Goal: Task Accomplishment & Management: Use online tool/utility

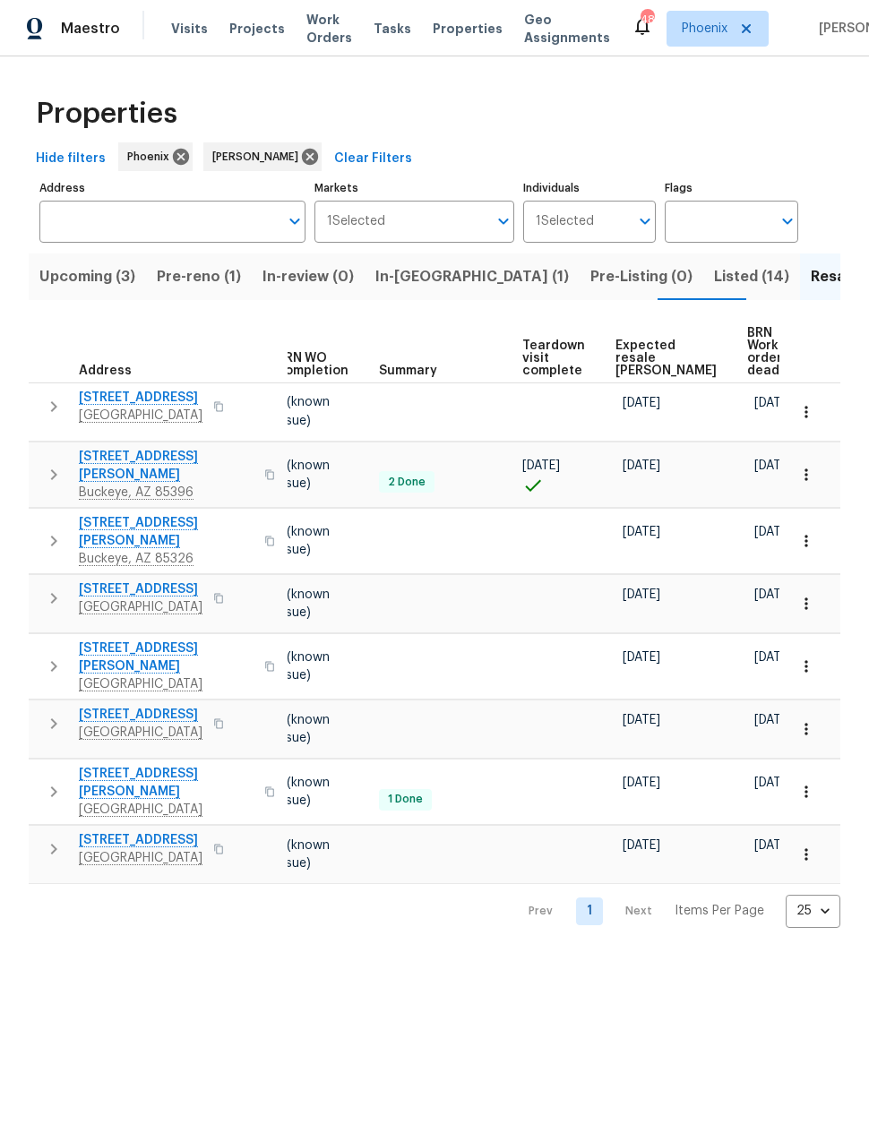
scroll to position [0, 238]
click at [639, 363] on span "Expected resale COE" at bounding box center [666, 358] width 101 height 38
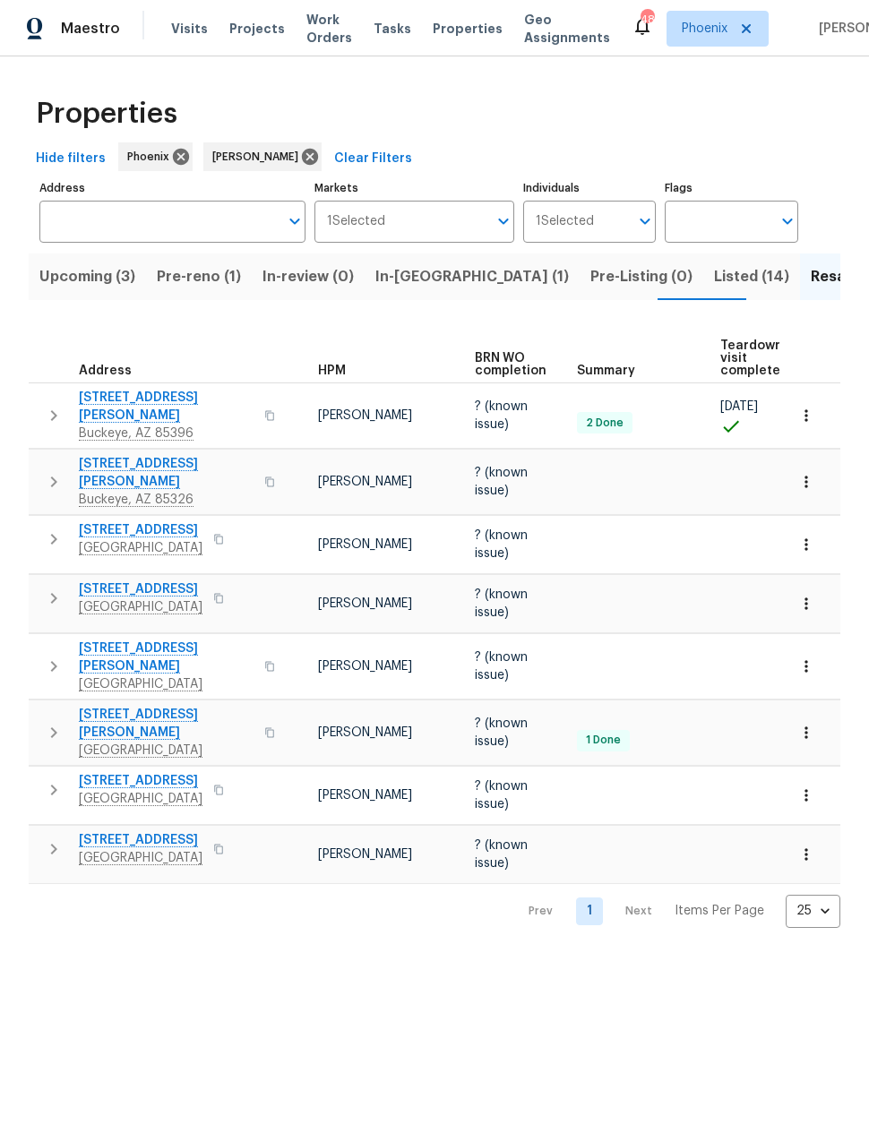
scroll to position [0, 40]
click at [714, 278] on span "Listed (14)" at bounding box center [751, 276] width 75 height 25
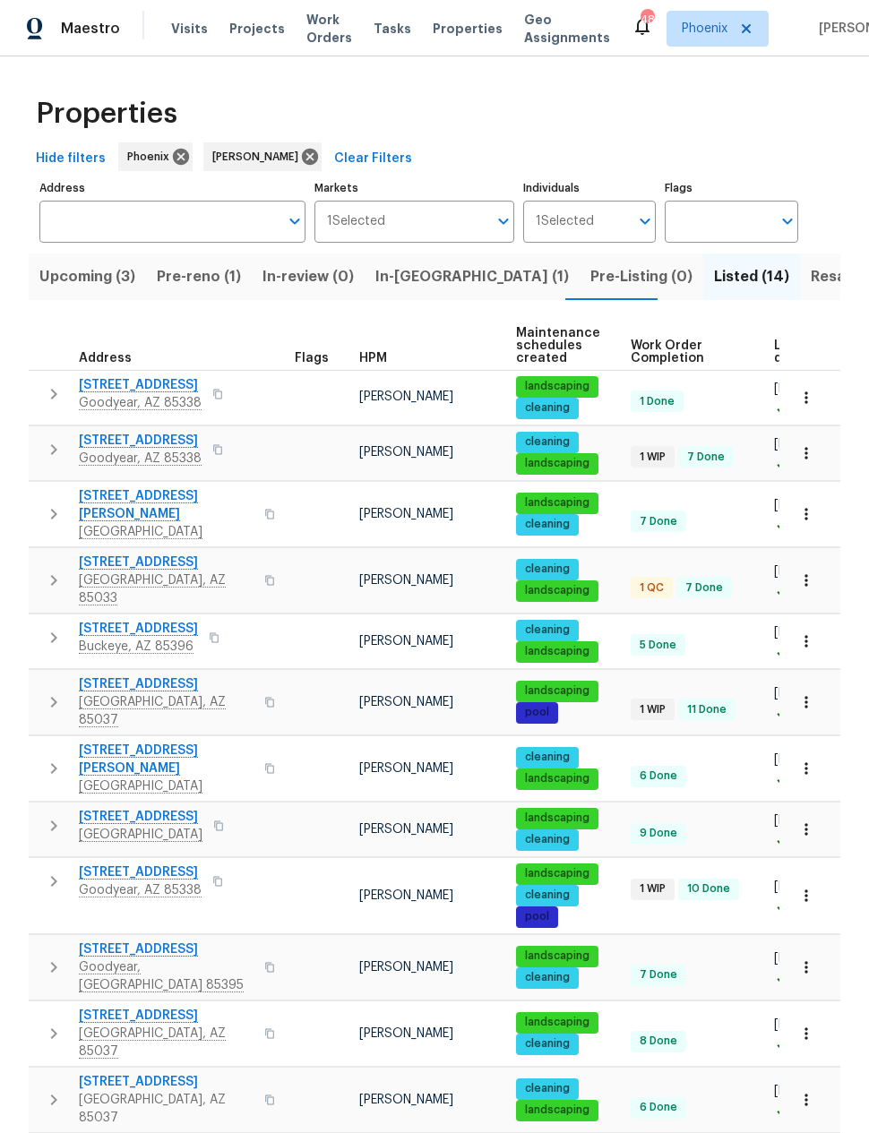
click at [119, 555] on span "3614 N 64th Dr" at bounding box center [166, 562] width 175 height 18
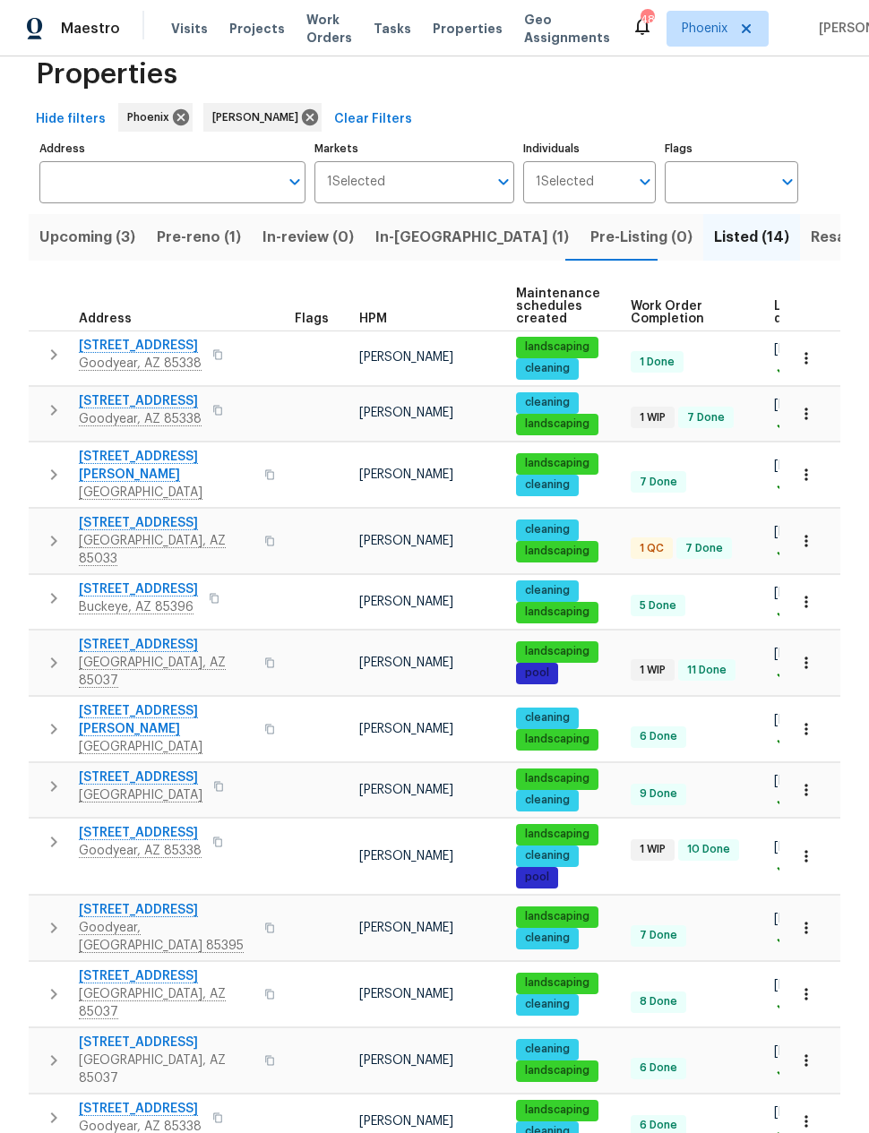
scroll to position [38, 0]
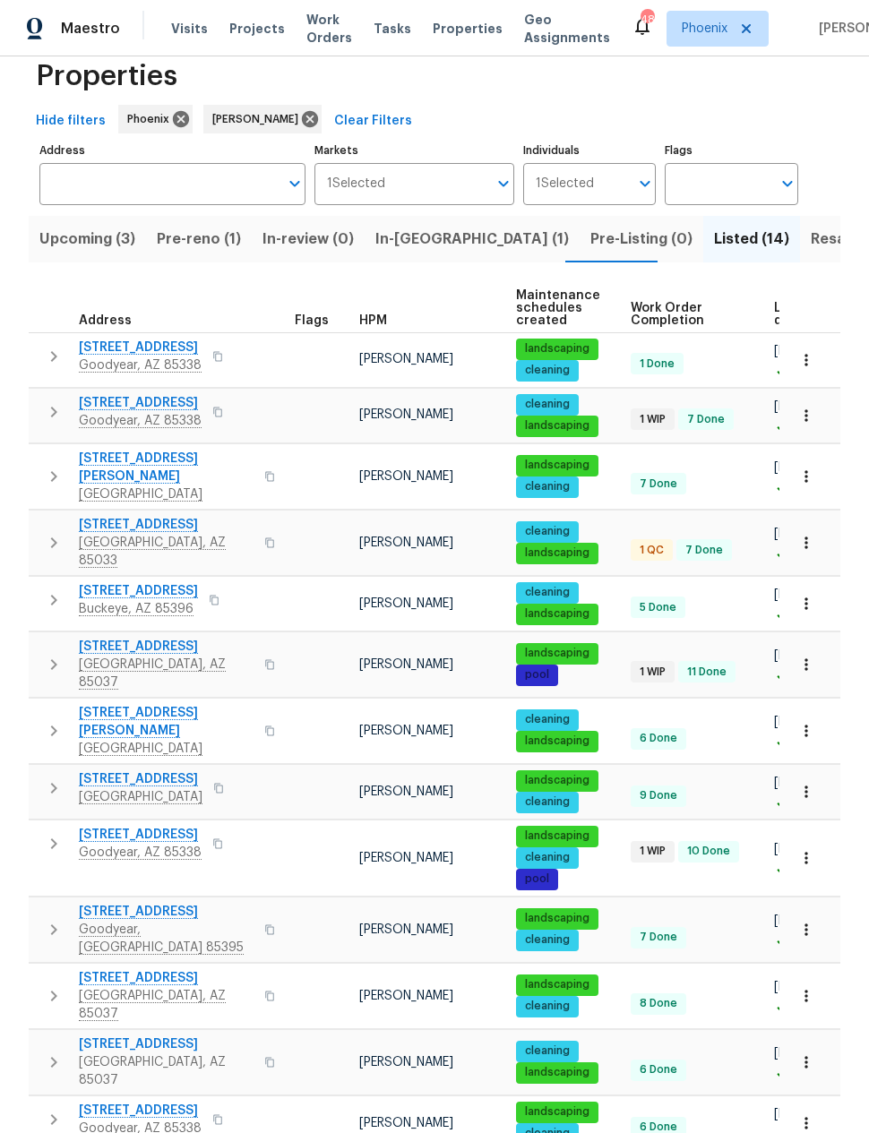
click at [142, 826] on span "16753 W Apache St" at bounding box center [140, 835] width 123 height 18
click at [195, 249] on span "Pre-reno (1)" at bounding box center [199, 239] width 84 height 25
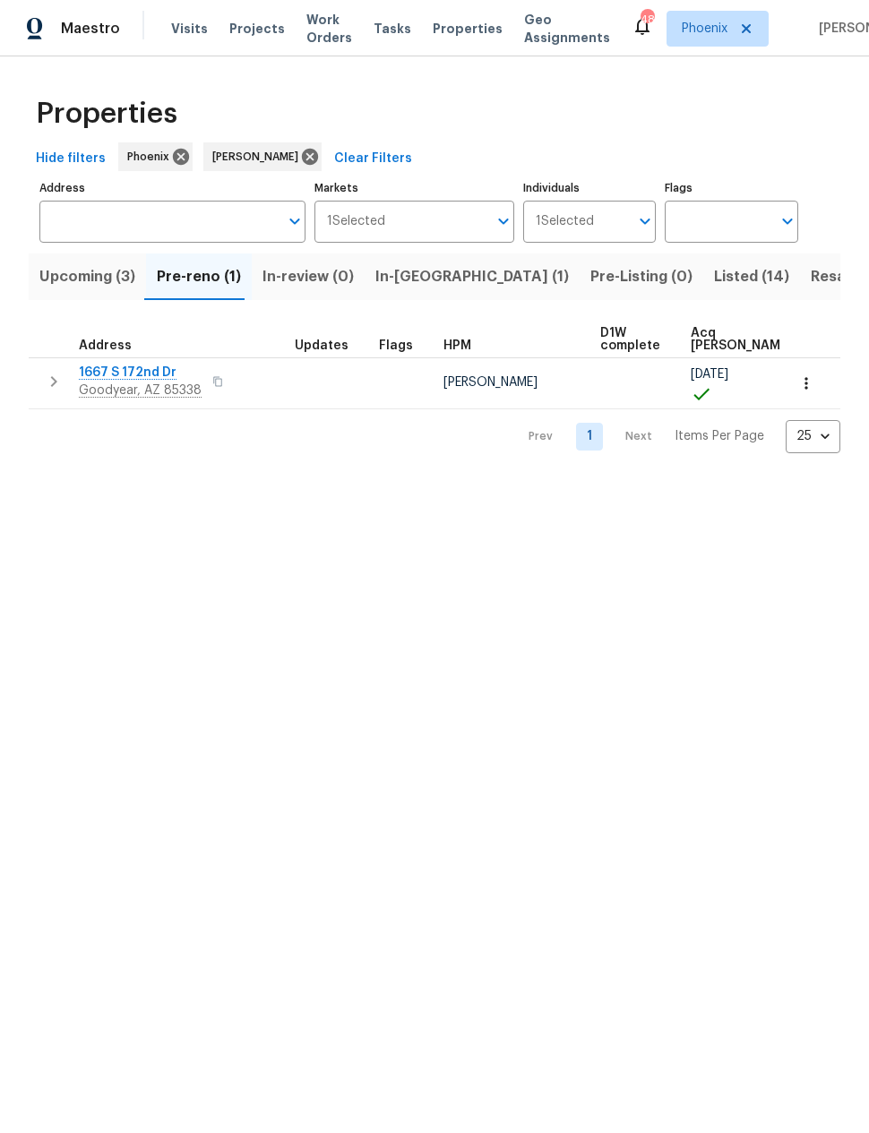
click at [408, 282] on span "In-reno (1)" at bounding box center [471, 276] width 193 height 25
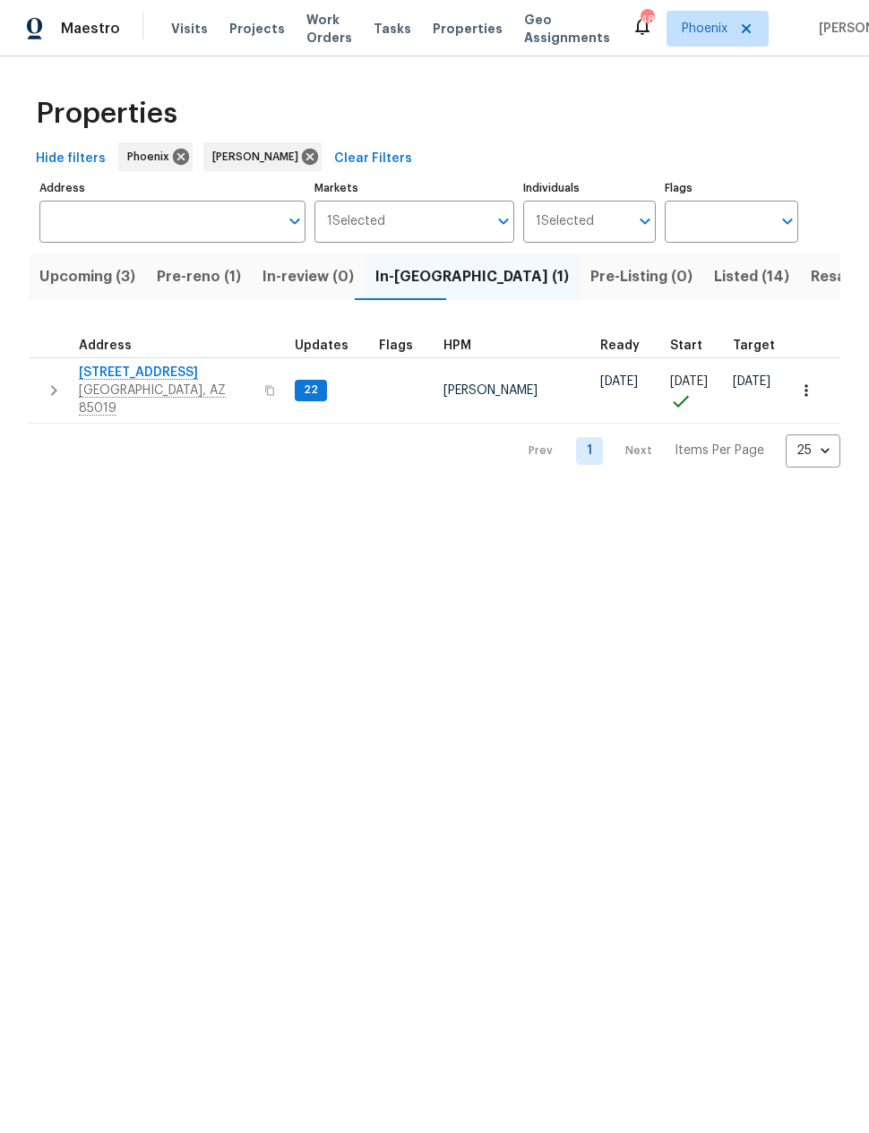
click at [133, 375] on span "3618 W Rancho Dr" at bounding box center [166, 373] width 175 height 18
click at [50, 381] on icon "button" at bounding box center [53, 390] width 21 height 21
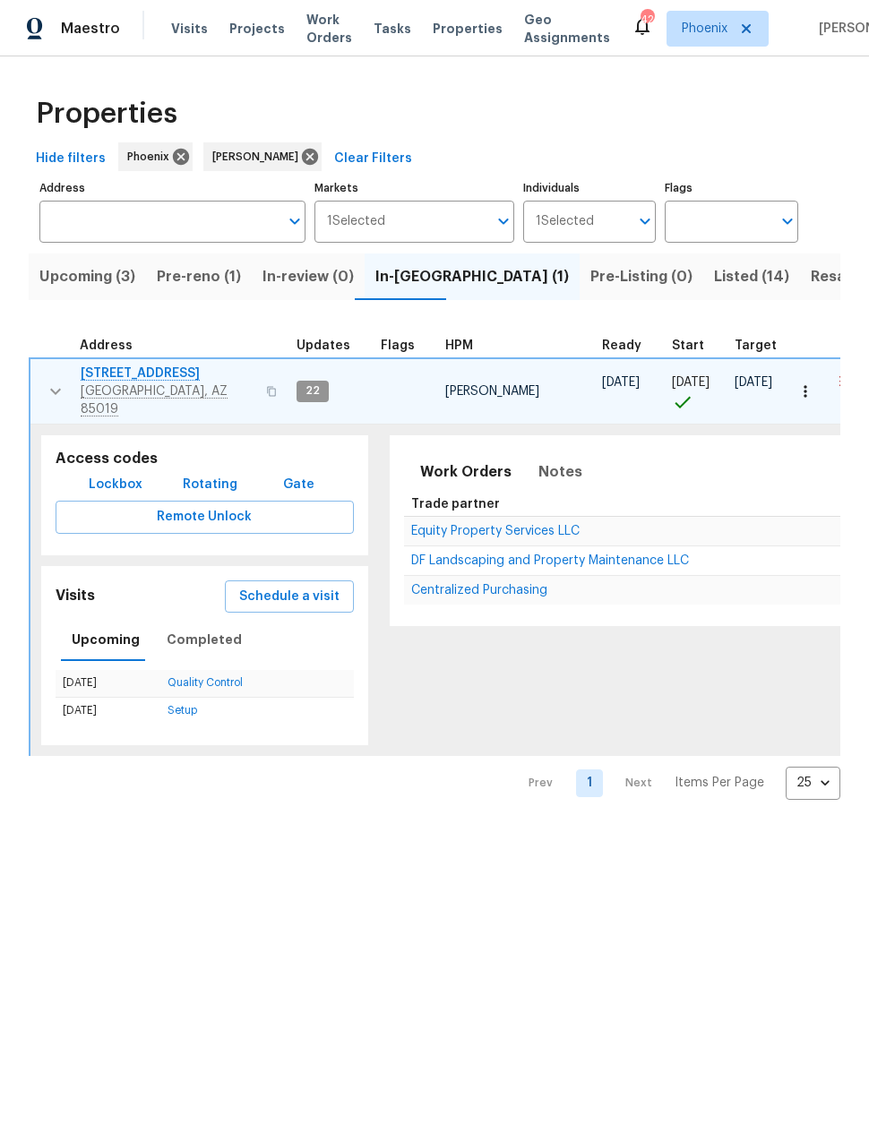
click at [286, 589] on span "Schedule a visit" at bounding box center [289, 597] width 100 height 22
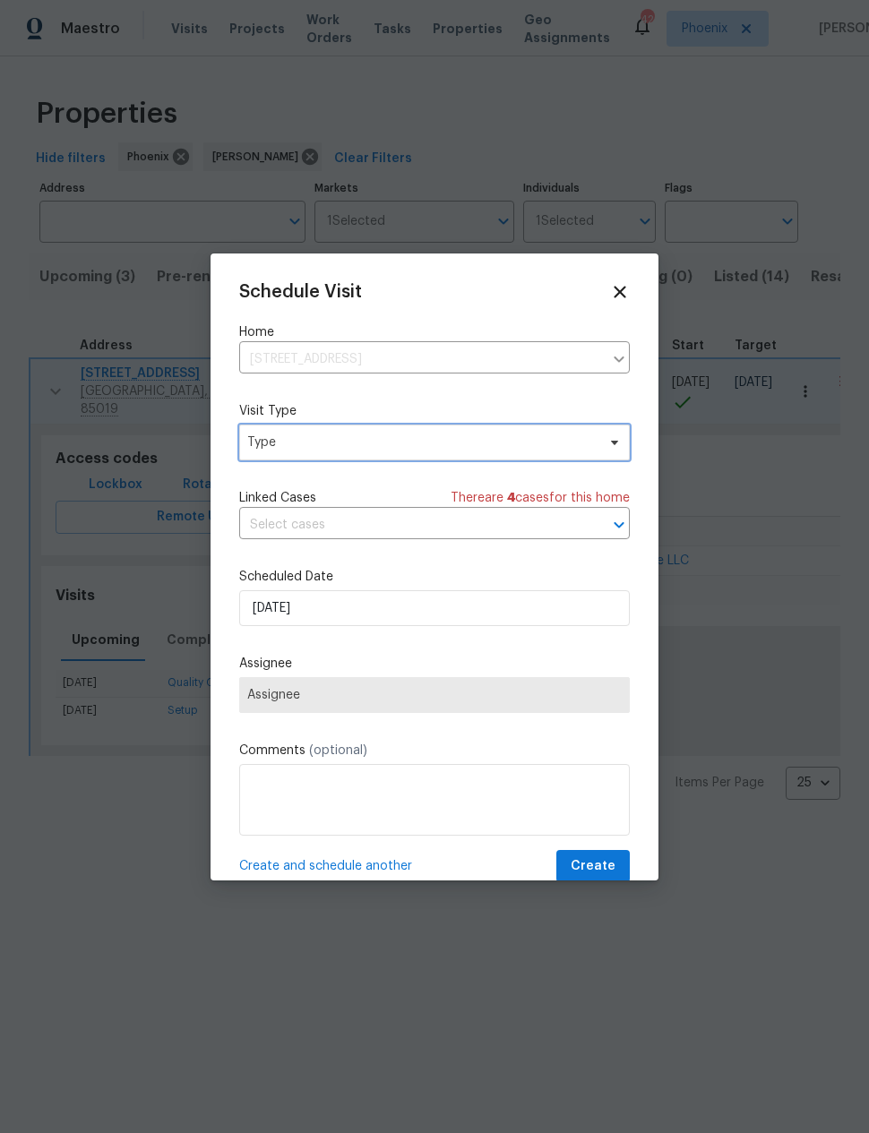
click at [272, 451] on span "Type" at bounding box center [421, 442] width 348 height 18
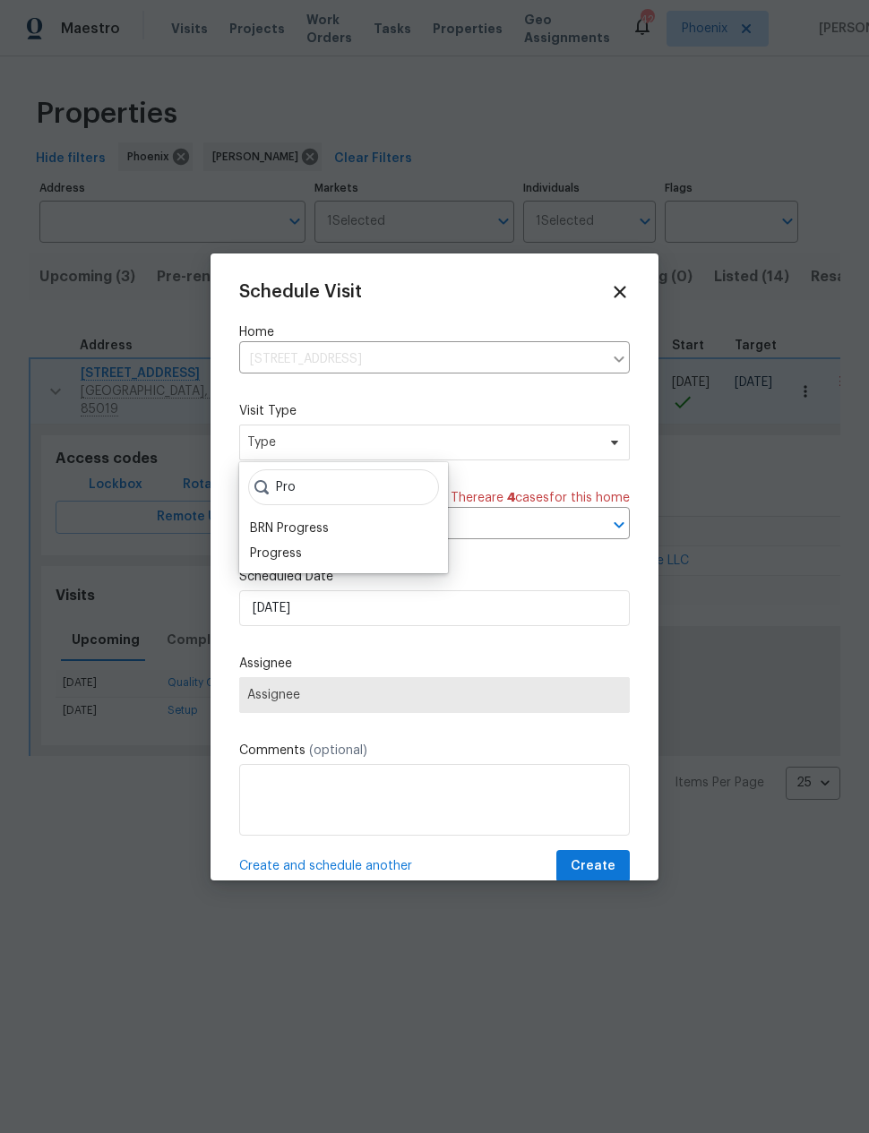
type input "Pro"
click at [270, 555] on div "Progress" at bounding box center [276, 554] width 52 height 18
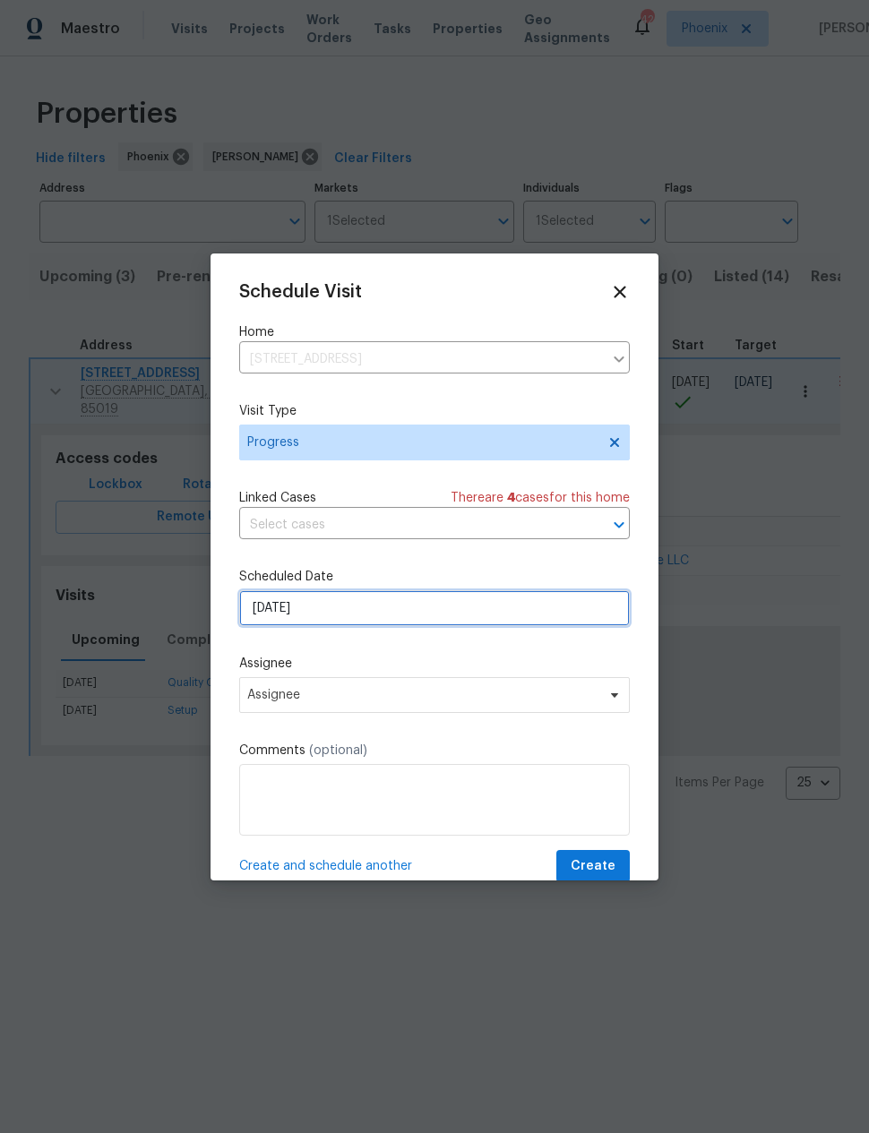
click at [261, 598] on input "9/14/2025" at bounding box center [434, 608] width 390 height 36
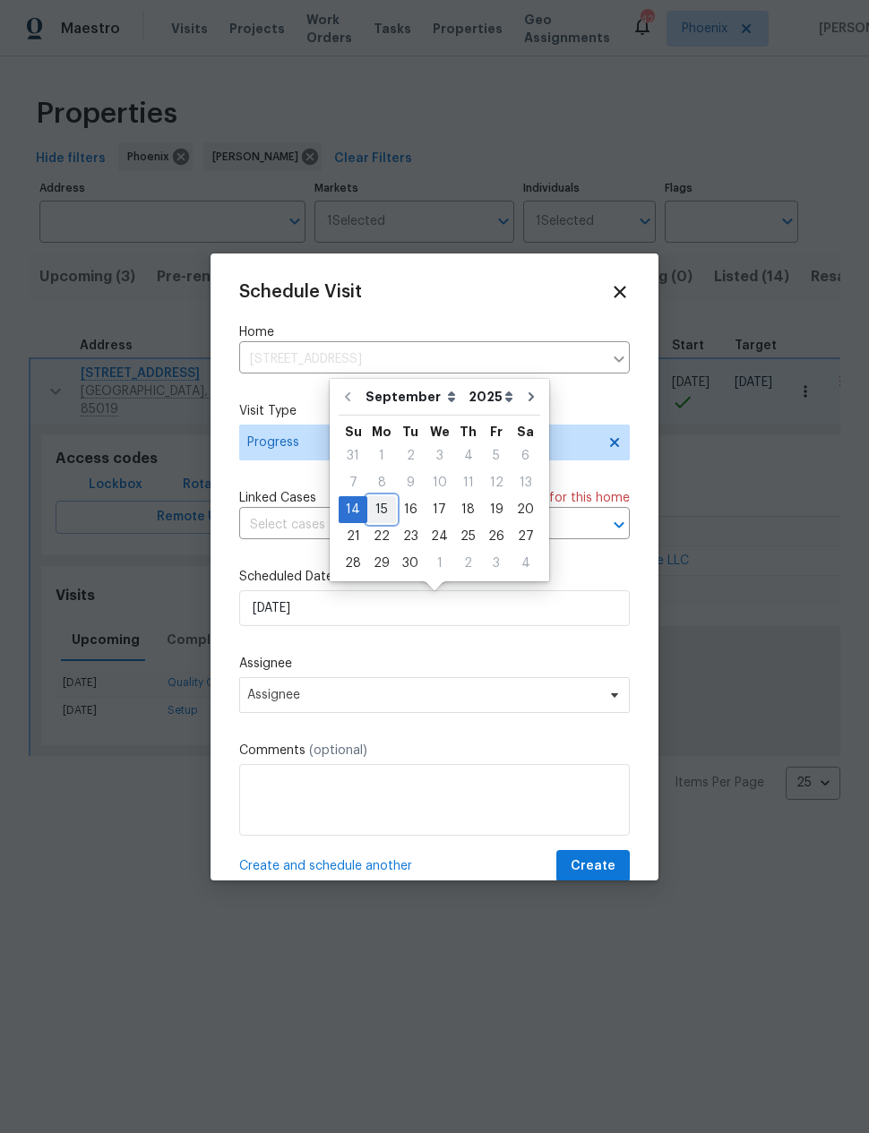
click at [379, 507] on div "15" at bounding box center [381, 509] width 29 height 25
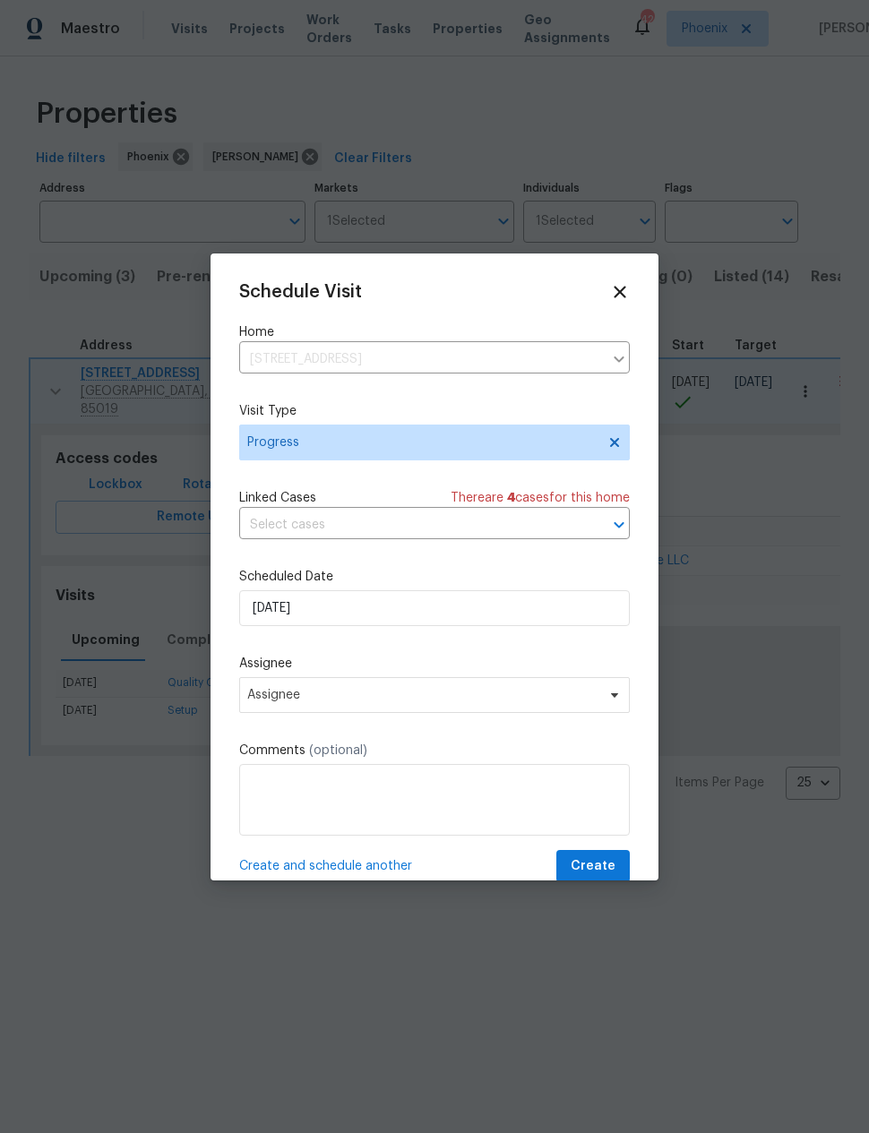
type input "9/15/2025"
click at [281, 683] on span "Assignee" at bounding box center [434, 695] width 390 height 36
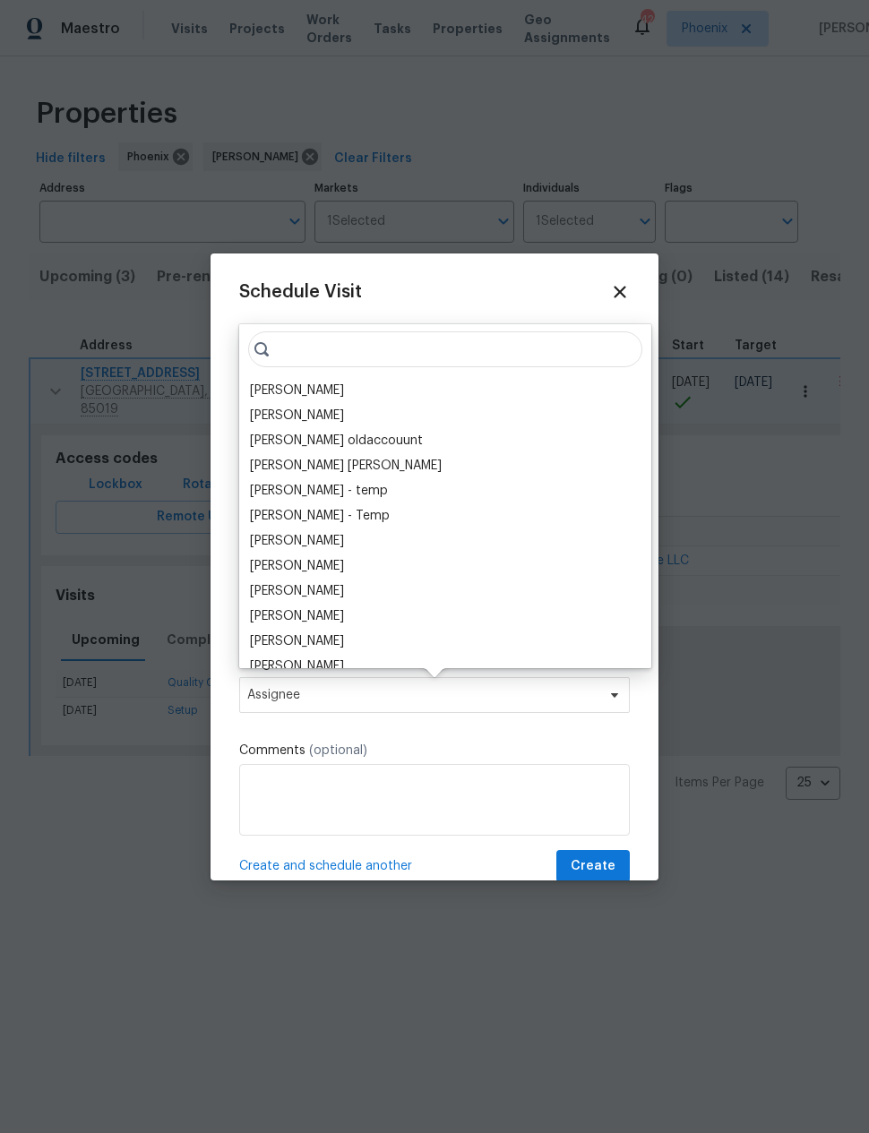
click at [280, 391] on div "[PERSON_NAME]" at bounding box center [297, 391] width 94 height 18
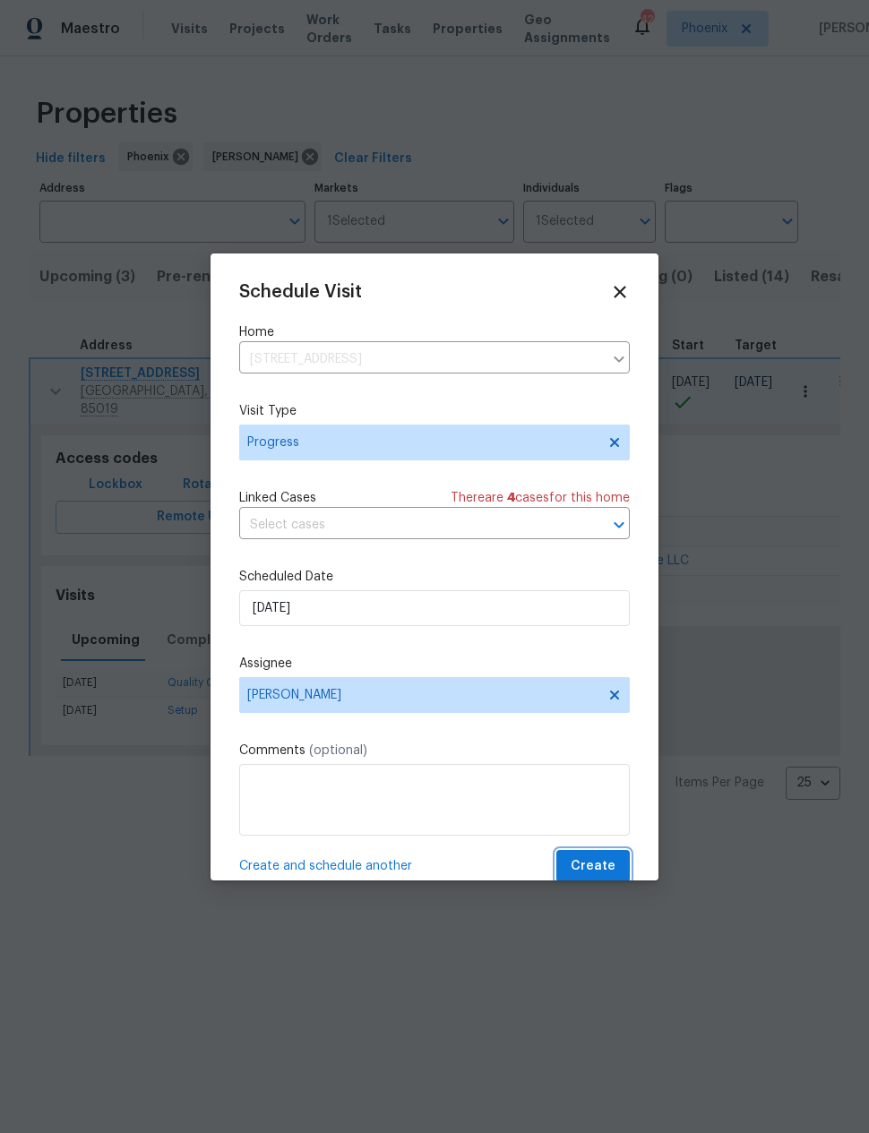
click at [607, 865] on span "Create" at bounding box center [593, 866] width 45 height 22
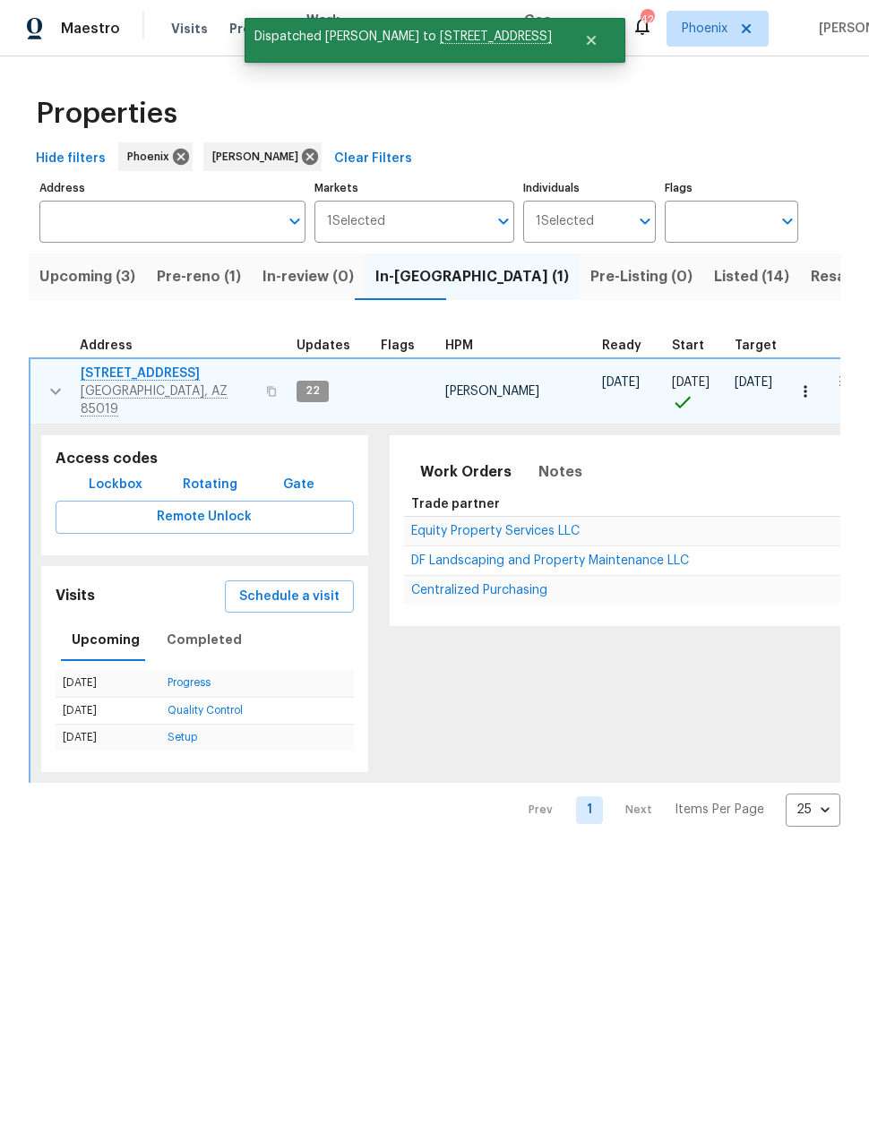
click at [48, 387] on icon "button" at bounding box center [55, 391] width 21 height 21
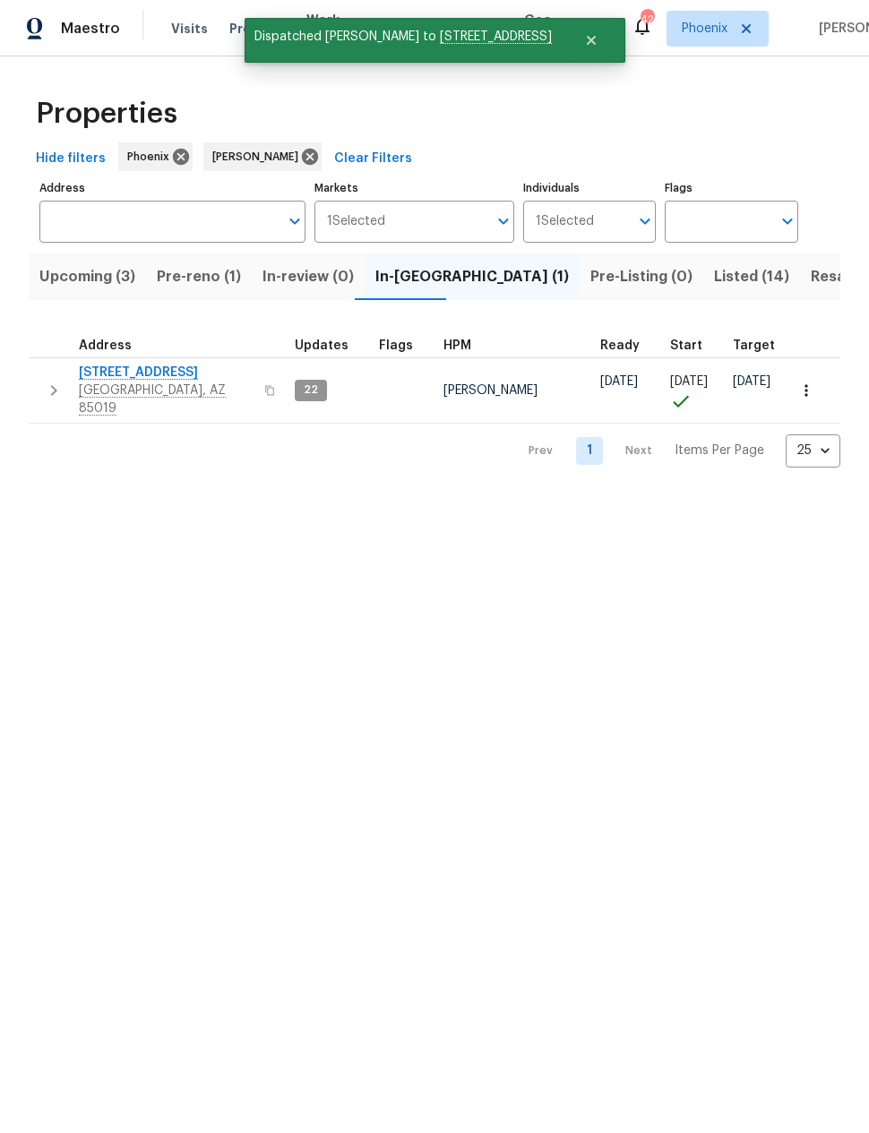
click at [199, 279] on span "Pre-reno (1)" at bounding box center [199, 276] width 84 height 25
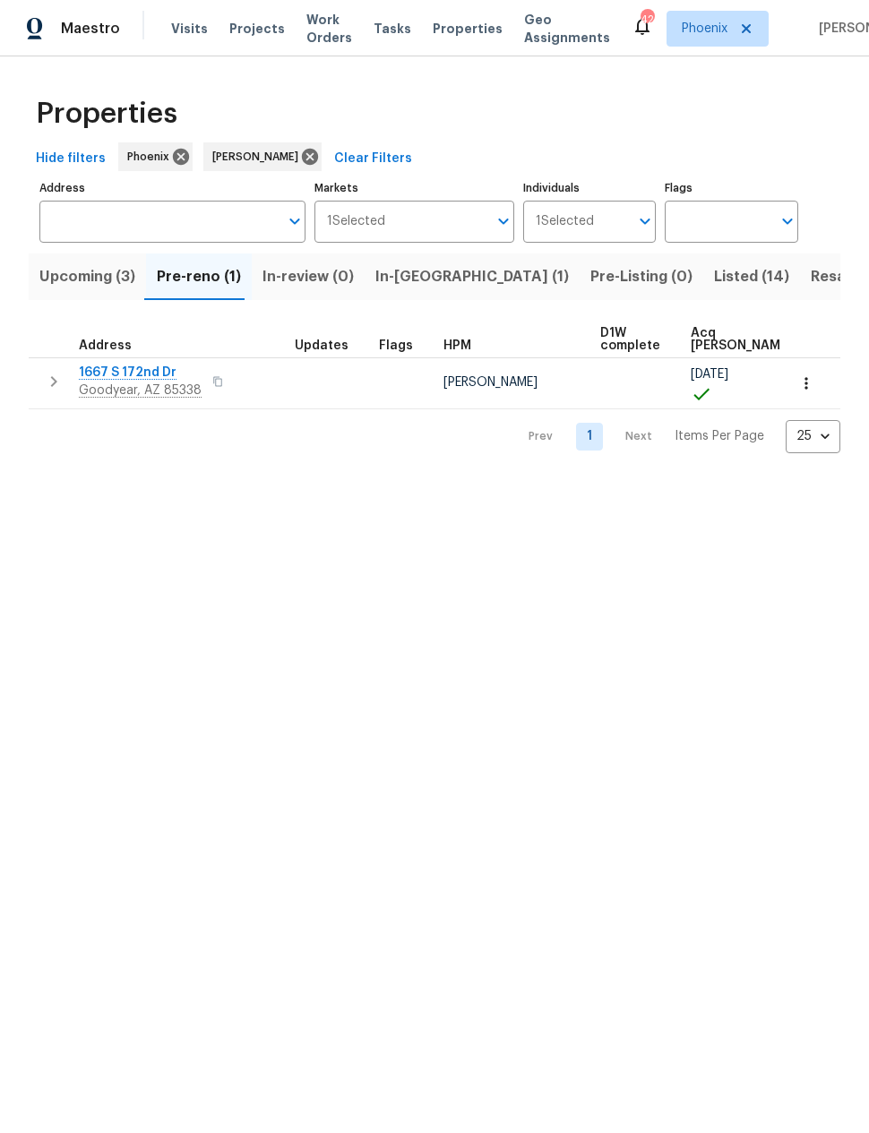
click at [74, 272] on span "Upcoming (3)" at bounding box center [87, 276] width 96 height 25
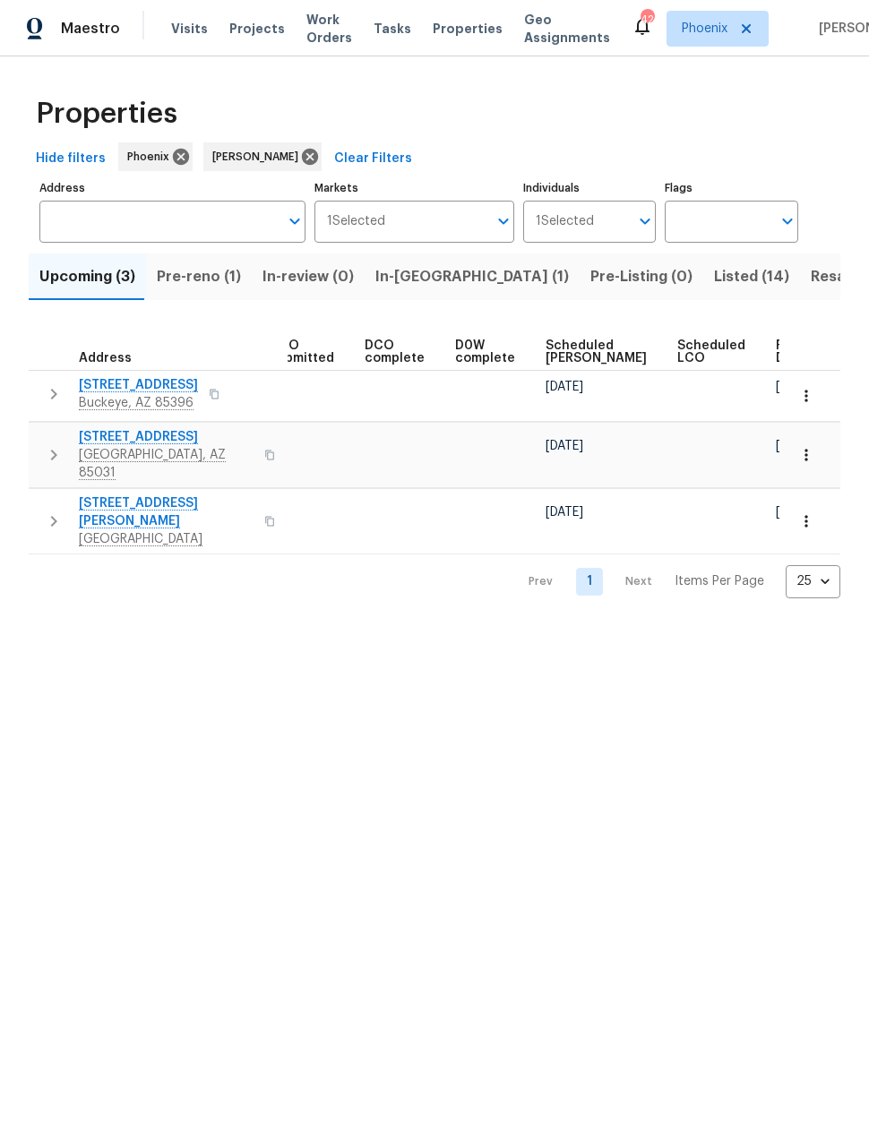
scroll to position [0, 327]
click at [777, 357] on span "Ready Date" at bounding box center [796, 351] width 39 height 25
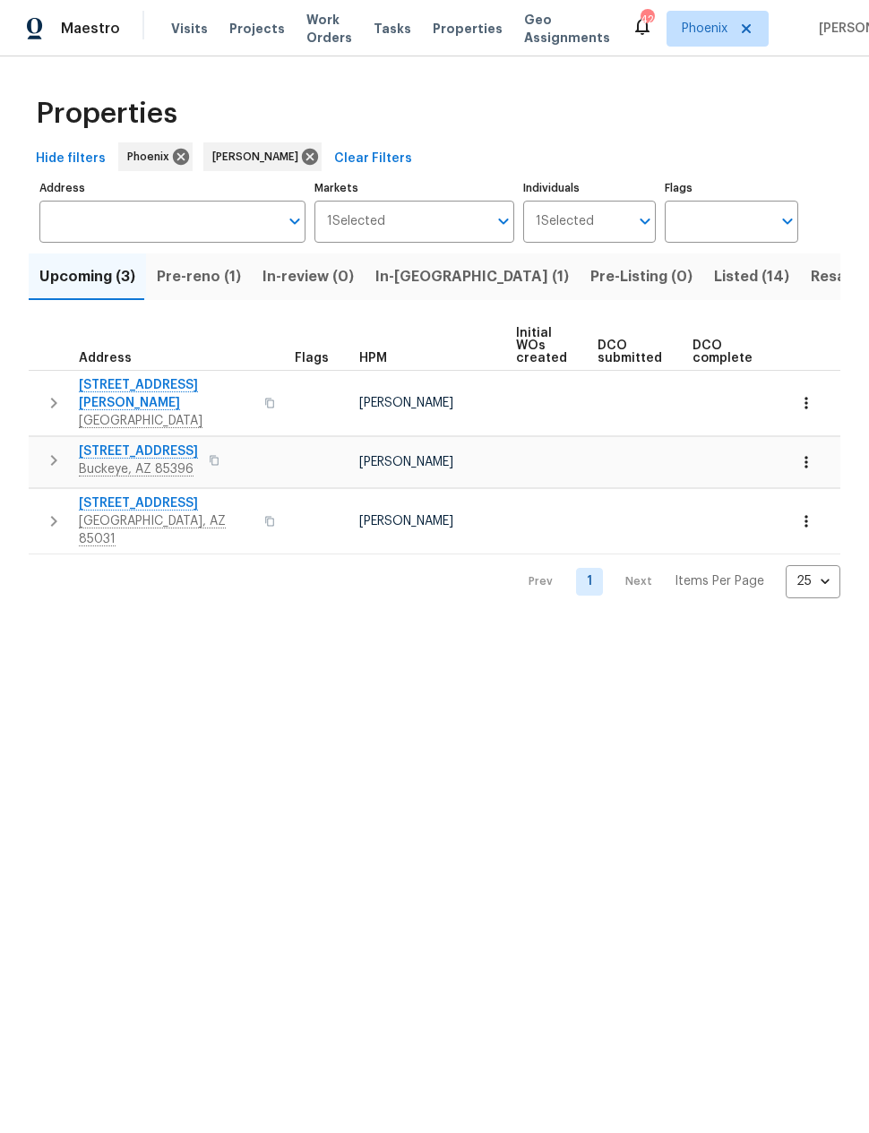
click at [54, 454] on icon "button" at bounding box center [53, 460] width 21 height 21
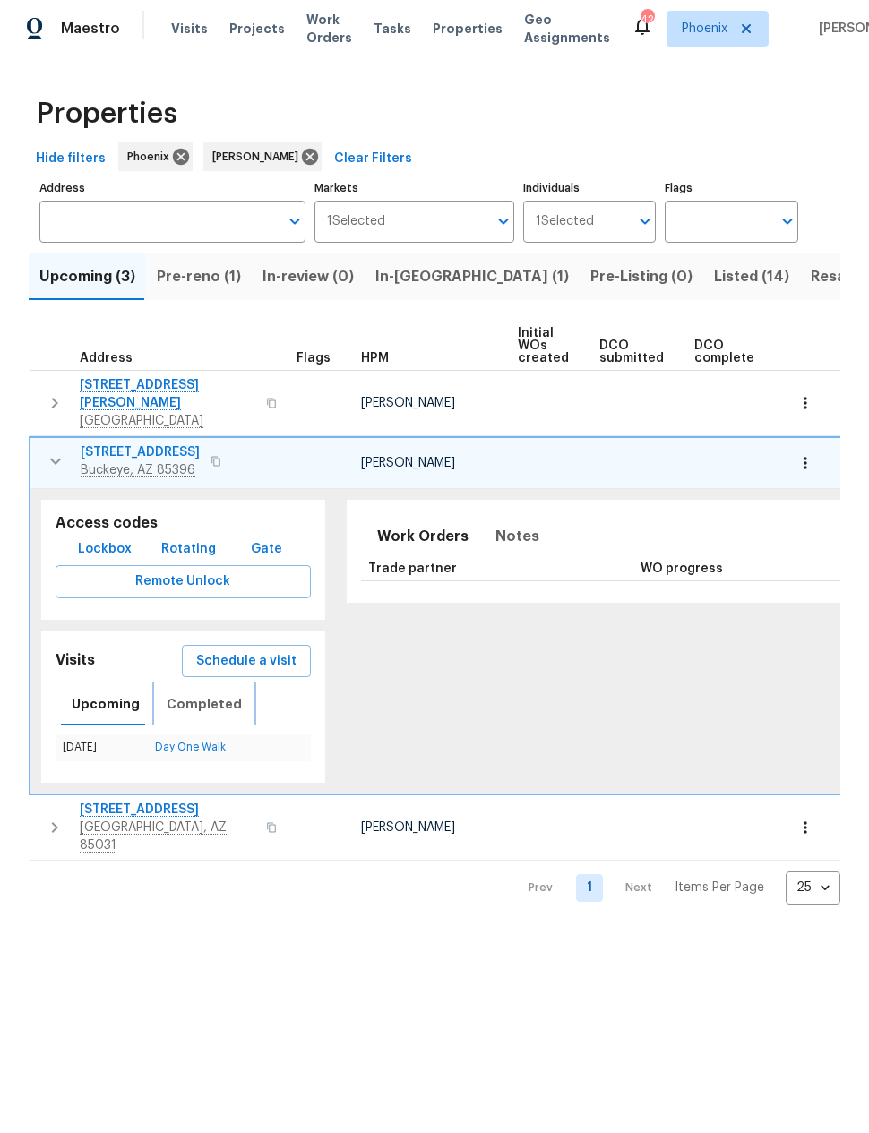
click at [186, 693] on span "Completed" at bounding box center [204, 704] width 75 height 22
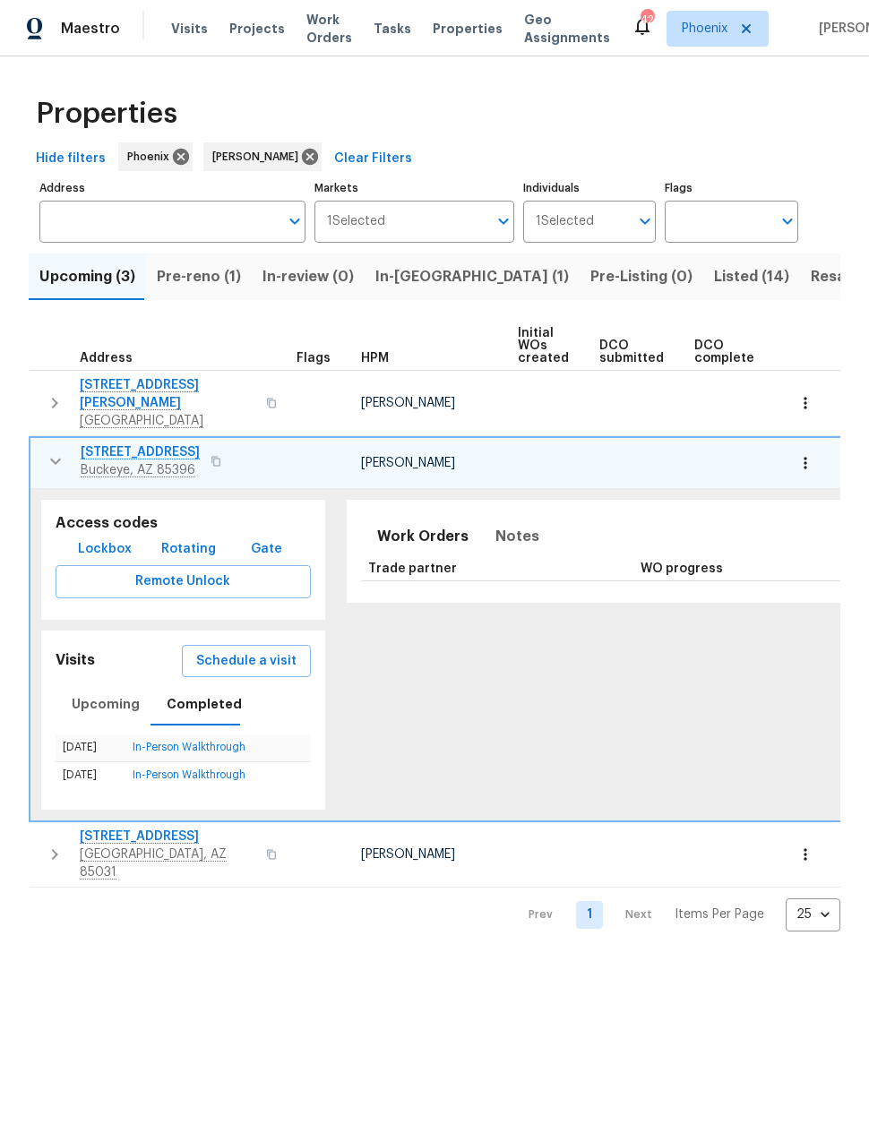
click at [47, 453] on icon "button" at bounding box center [55, 461] width 21 height 21
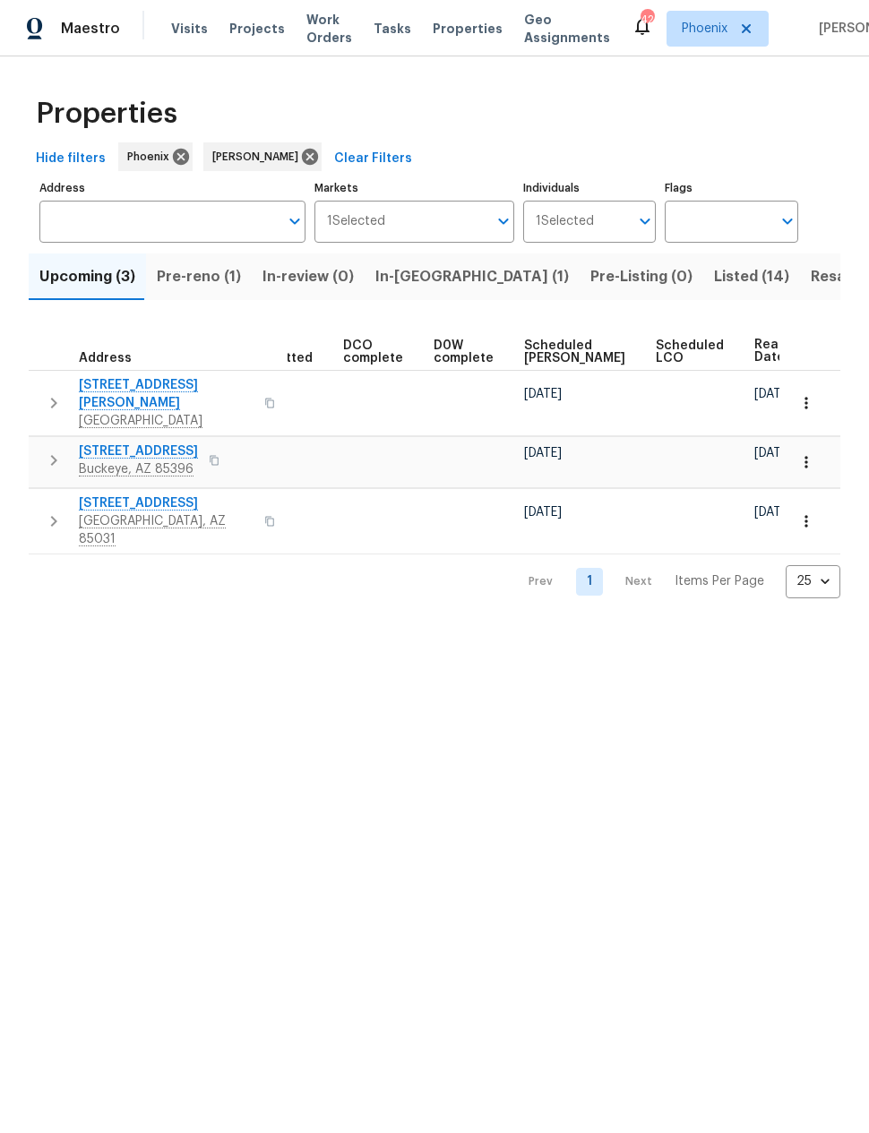
scroll to position [0, 348]
click at [811, 286] on span "Resale (8)" at bounding box center [846, 276] width 71 height 25
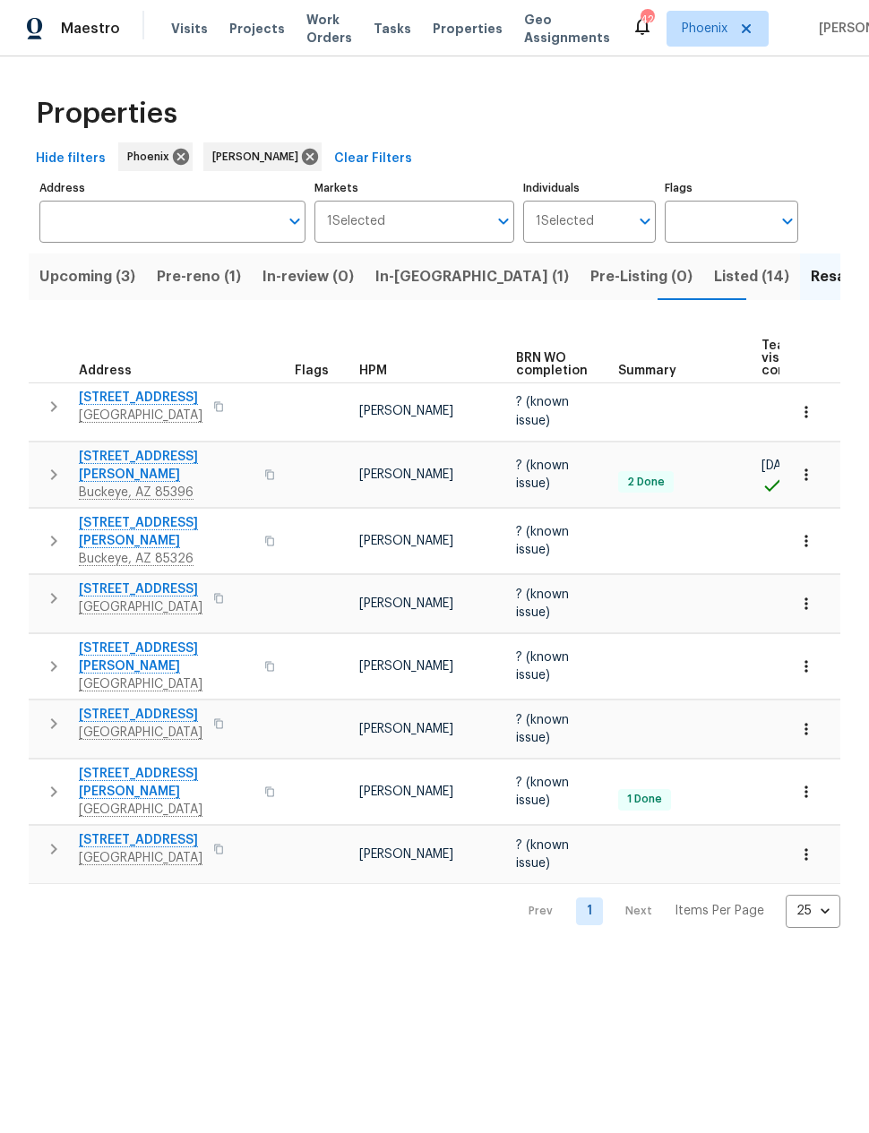
click at [52, 838] on icon "button" at bounding box center [53, 848] width 21 height 21
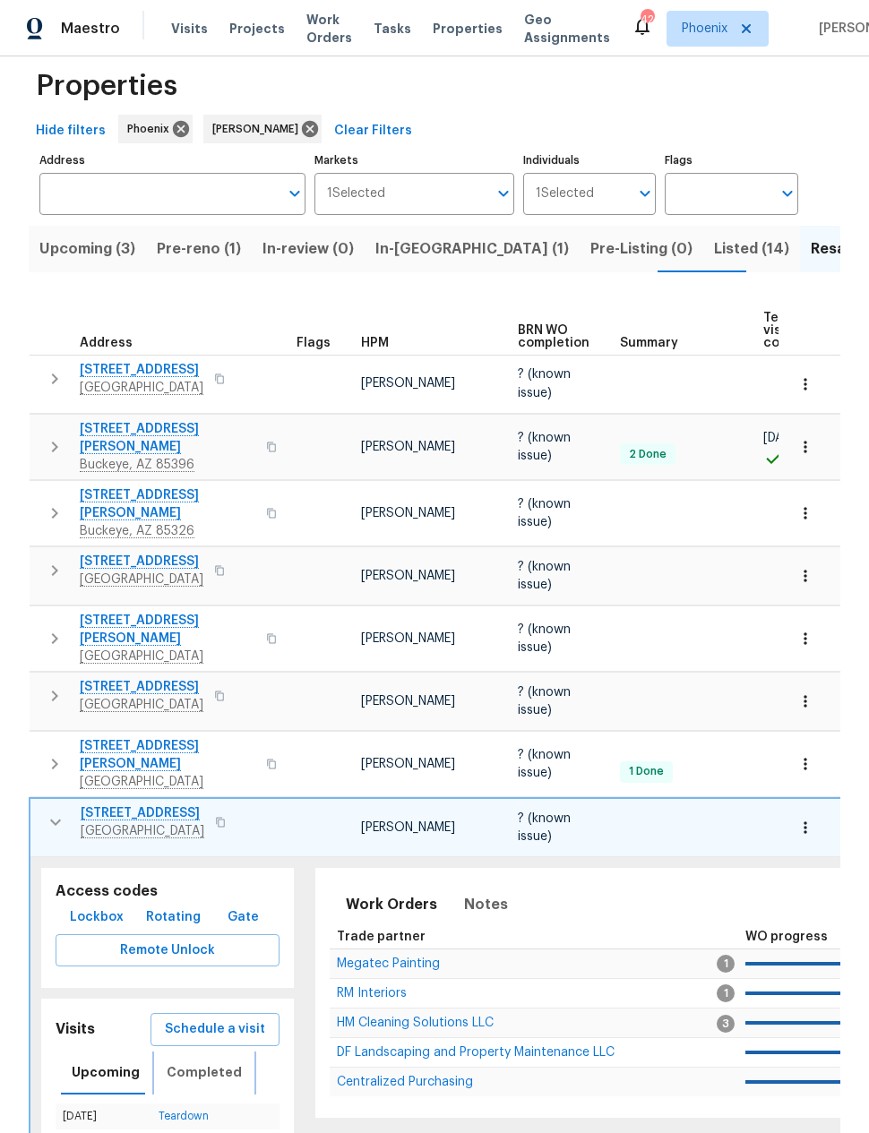
click at [184, 1061] on span "Completed" at bounding box center [204, 1072] width 75 height 22
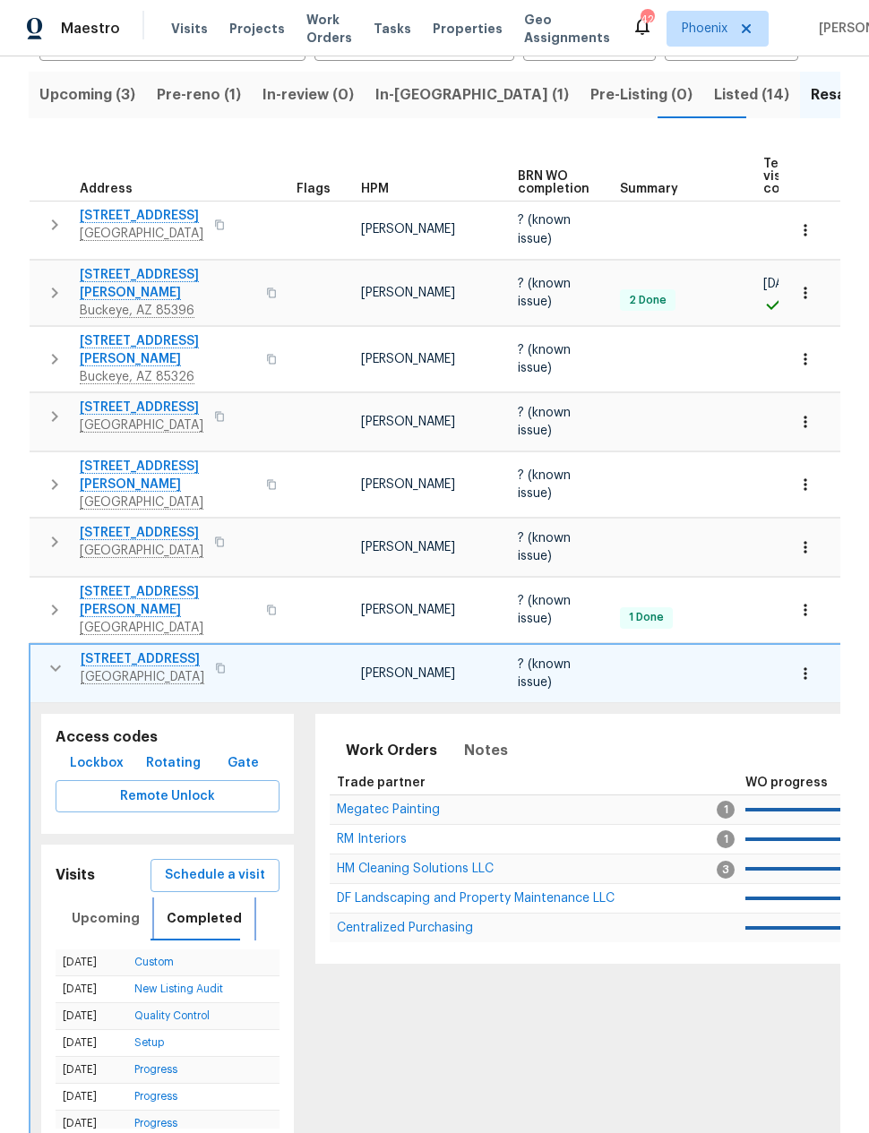
scroll to position [181, 0]
click at [117, 651] on span "[STREET_ADDRESS]" at bounding box center [143, 660] width 124 height 18
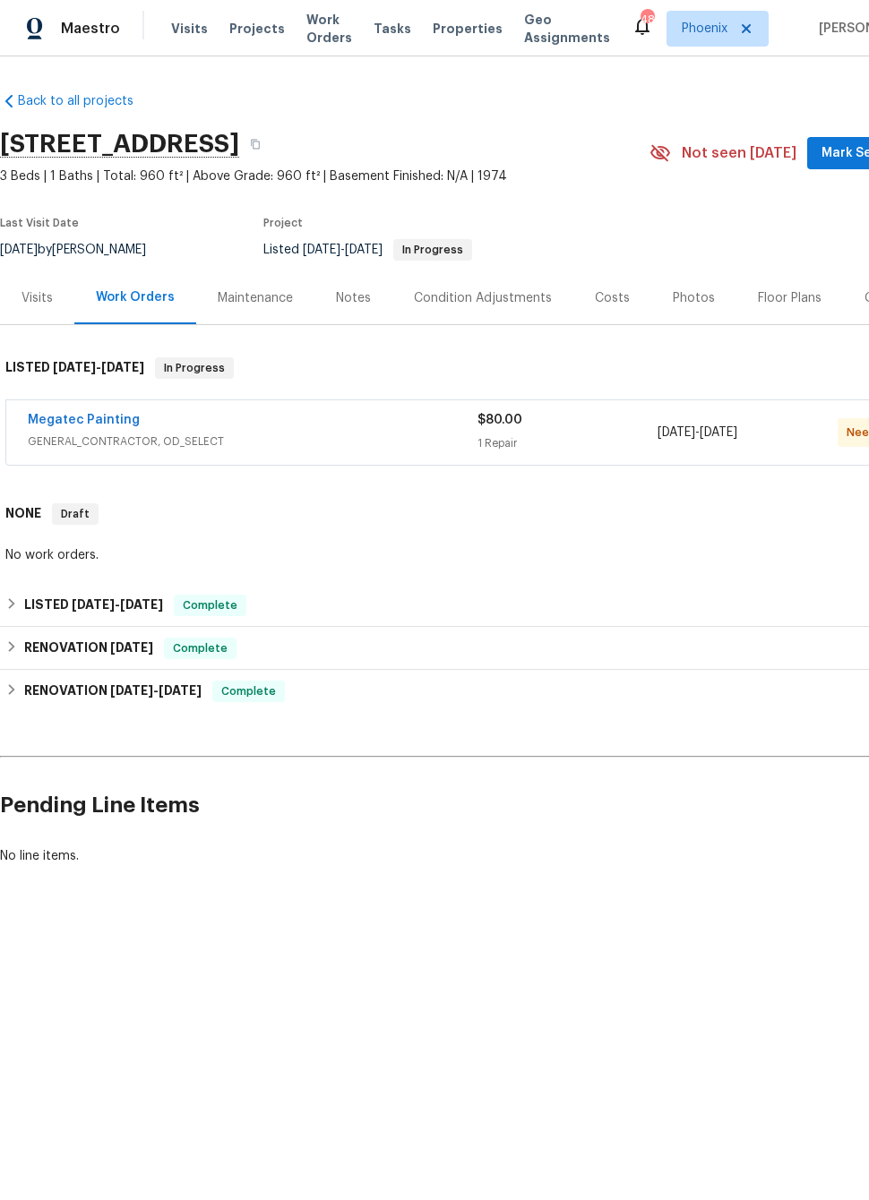
click at [75, 424] on link "Megatec Painting" at bounding box center [84, 420] width 112 height 13
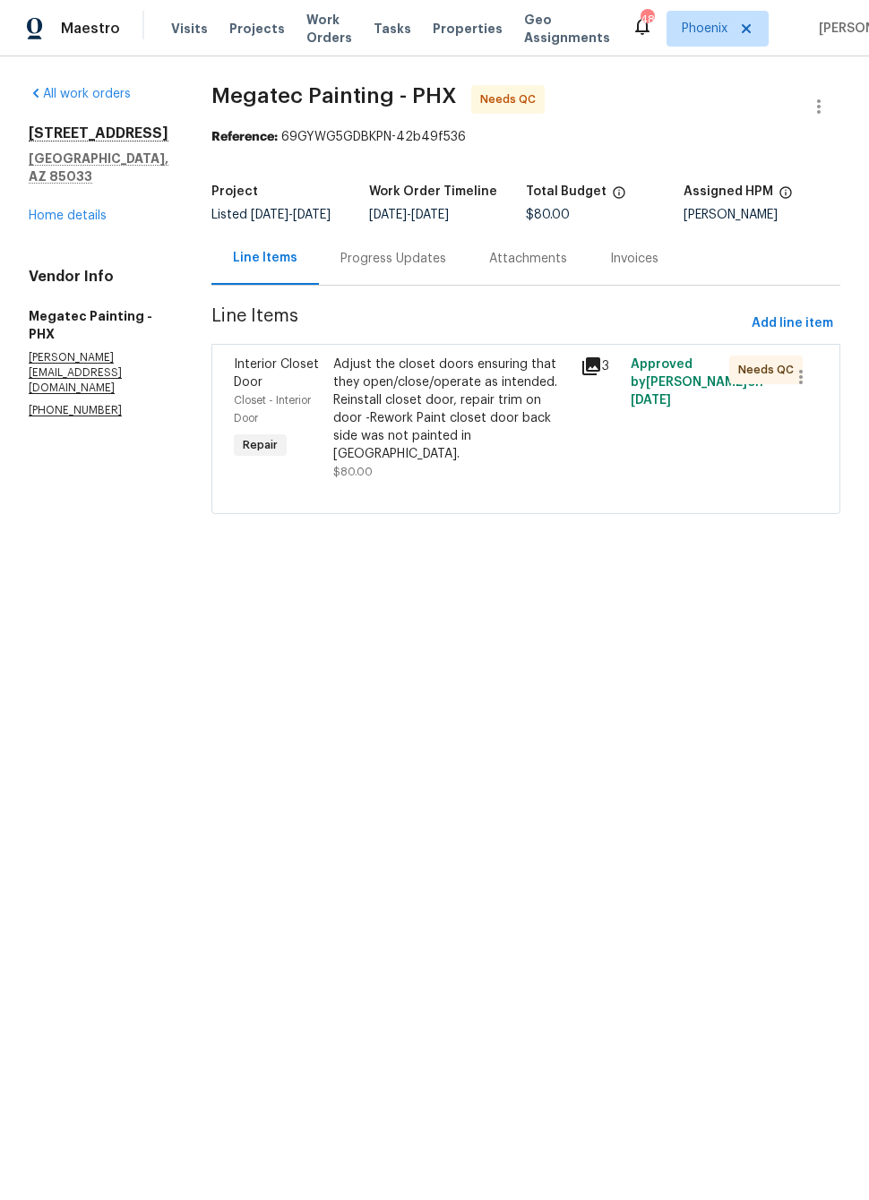
click at [602, 377] on icon at bounding box center [590, 366] width 21 height 21
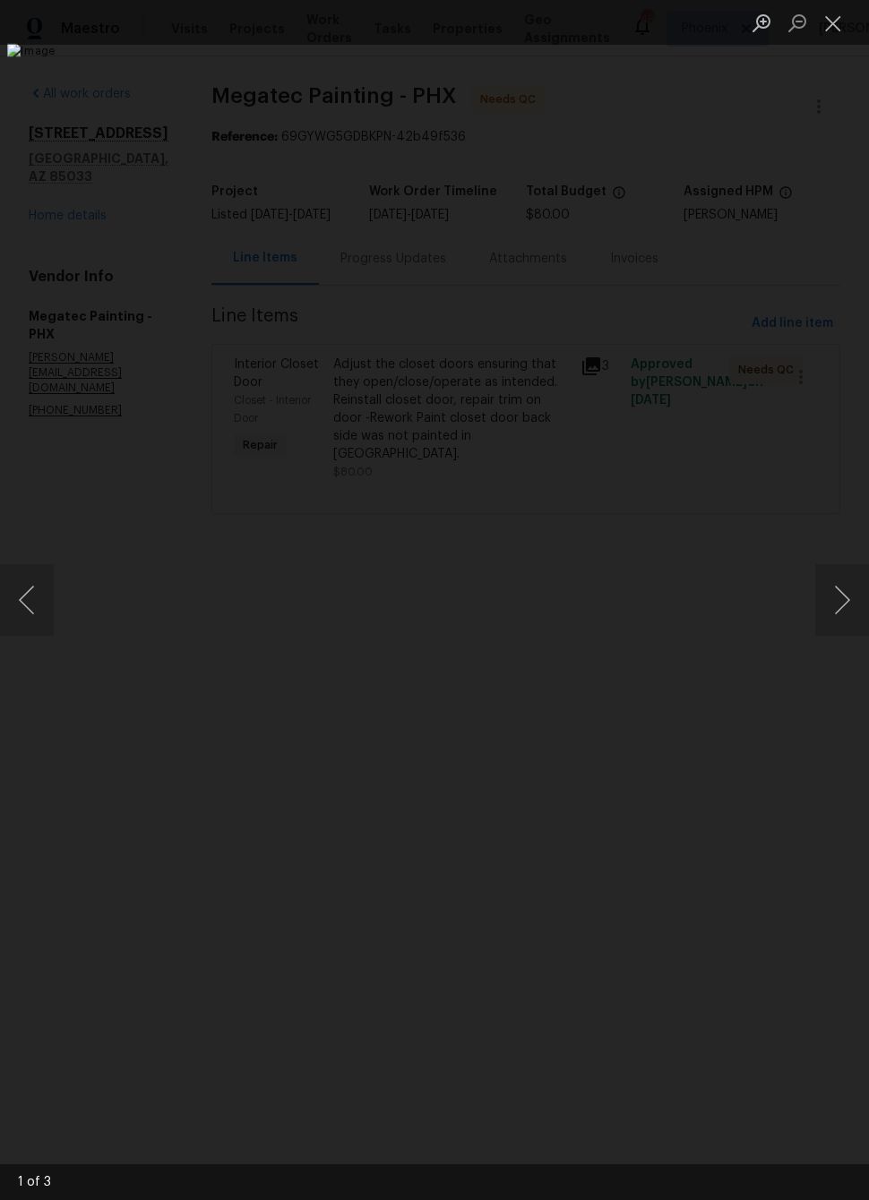
click at [841, 597] on button "Next image" at bounding box center [842, 600] width 54 height 72
click at [839, 604] on button "Next image" at bounding box center [842, 600] width 54 height 72
click at [837, 586] on button "Next image" at bounding box center [842, 600] width 54 height 72
click at [840, 35] on button "Close lightbox" at bounding box center [833, 22] width 36 height 31
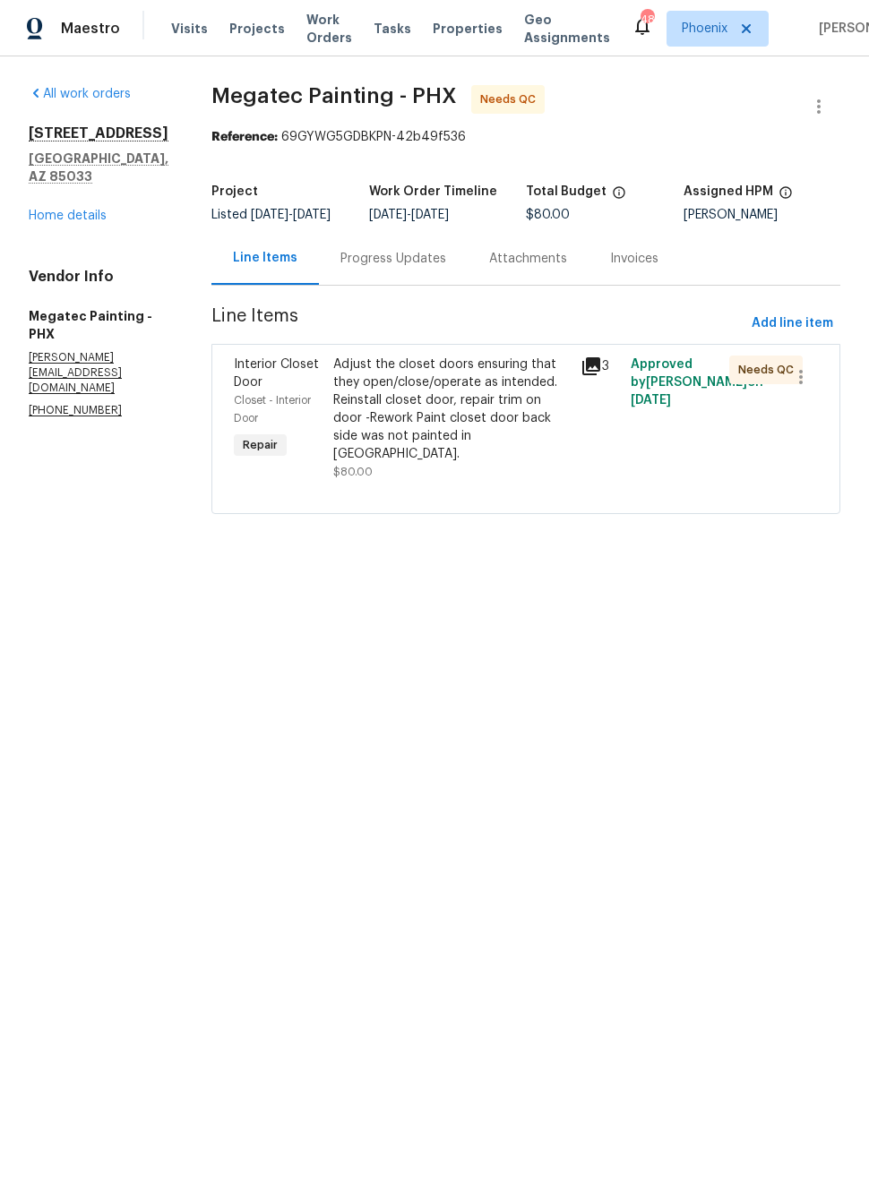
click at [64, 210] on link "Home details" at bounding box center [68, 216] width 78 height 13
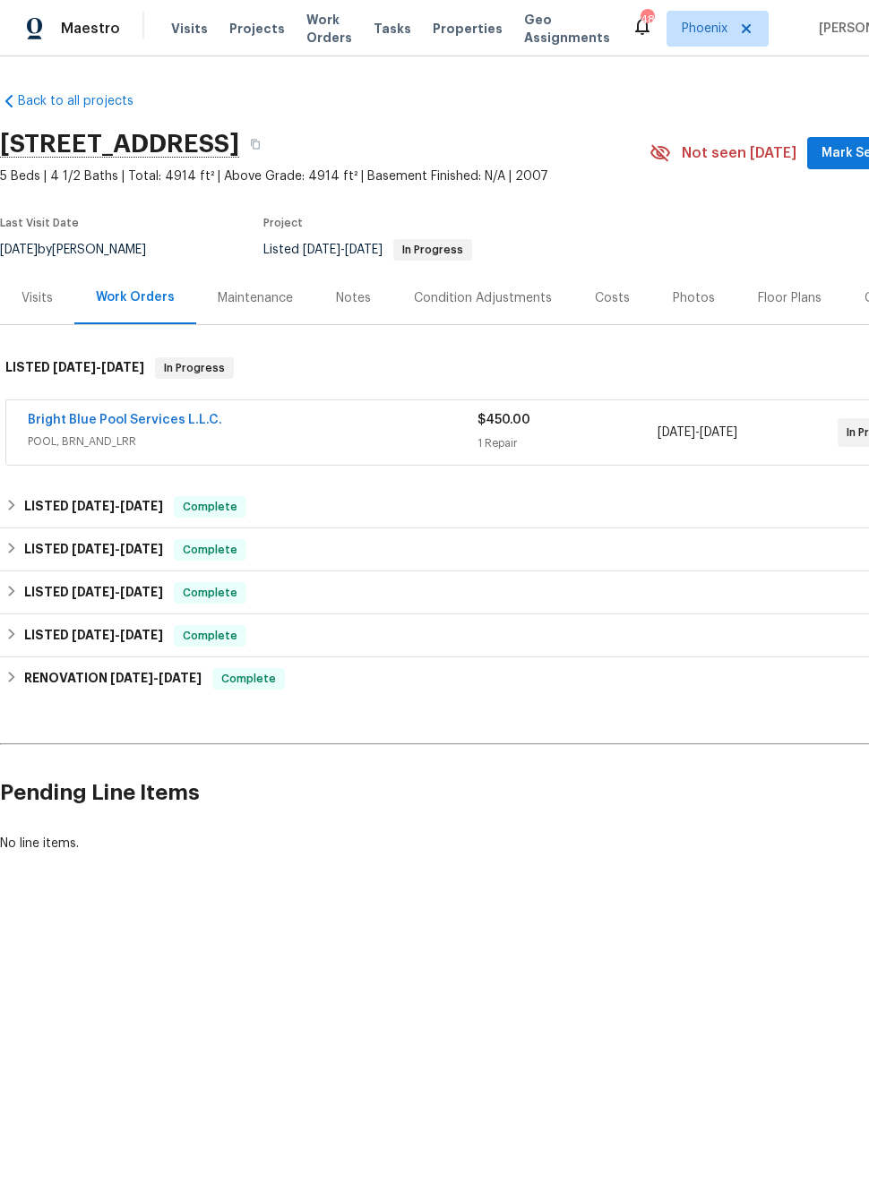
click at [114, 425] on link "Bright Blue Pool Services L.L.C." at bounding box center [125, 420] width 194 height 13
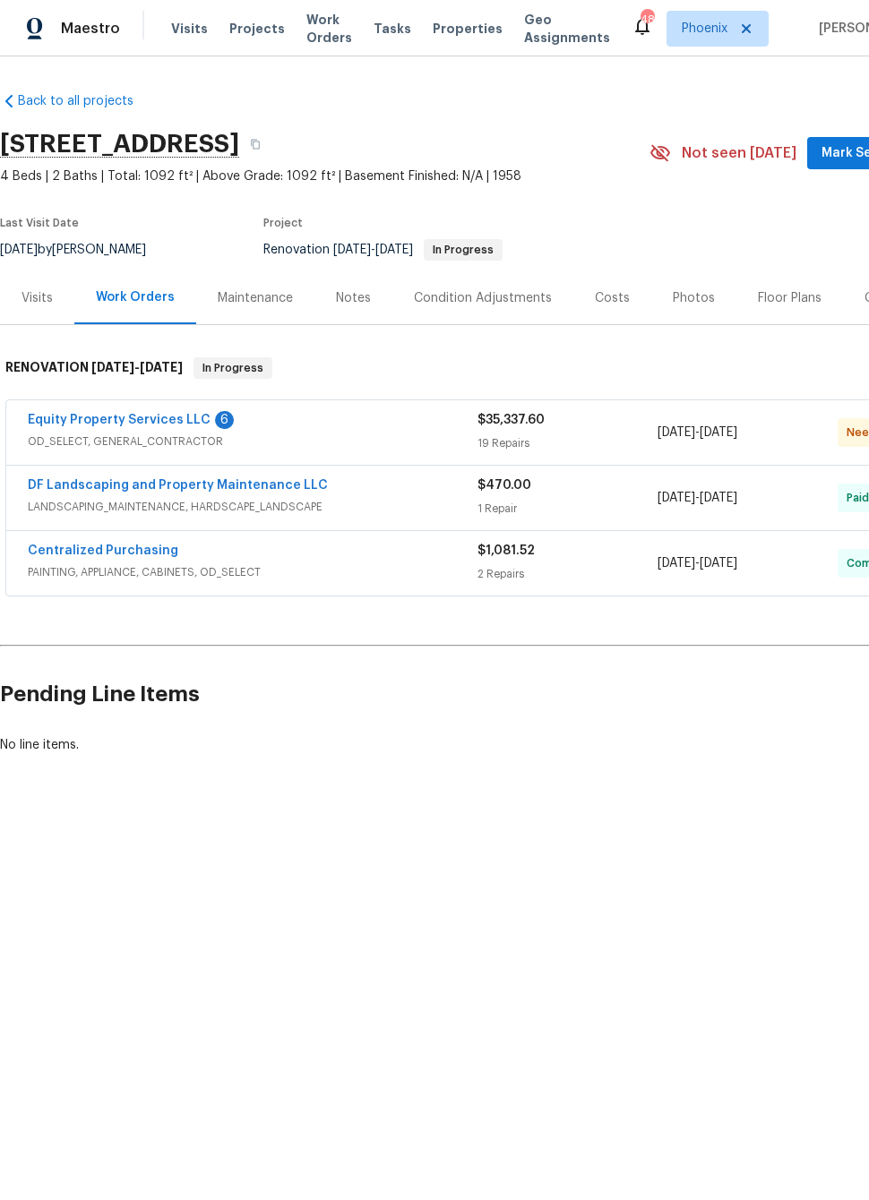
click at [125, 422] on link "Equity Property Services LLC" at bounding box center [119, 420] width 183 height 13
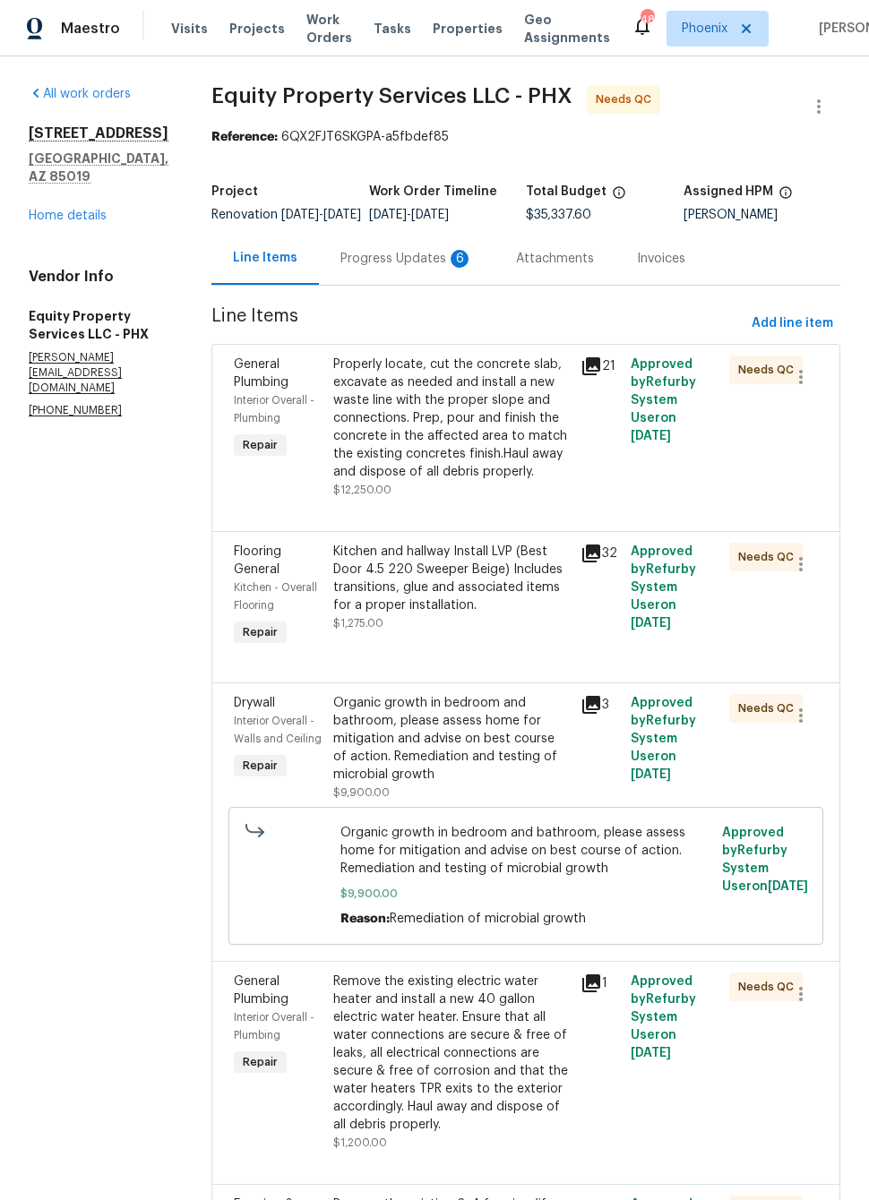
click at [378, 268] on div "Progress Updates 6" at bounding box center [406, 259] width 133 height 18
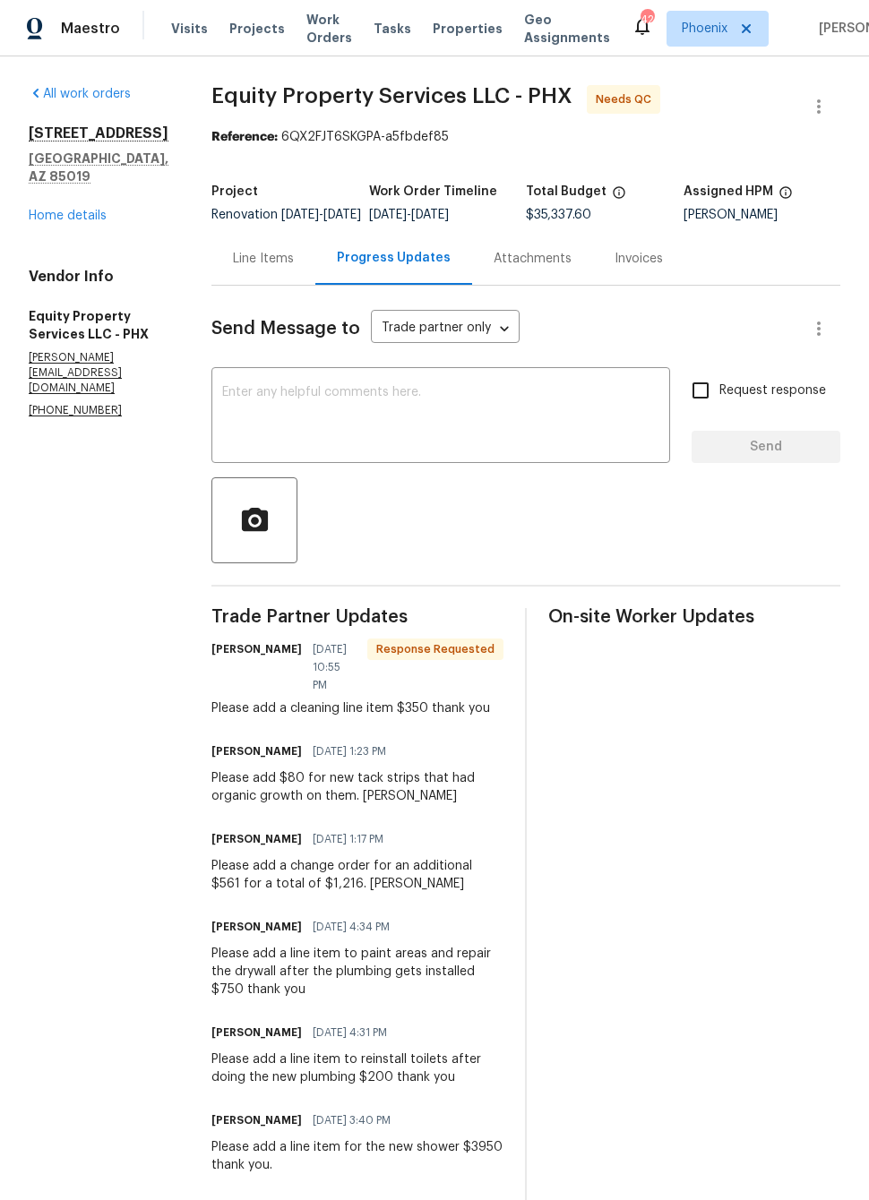
click at [233, 268] on div "Line Items" at bounding box center [263, 259] width 61 height 18
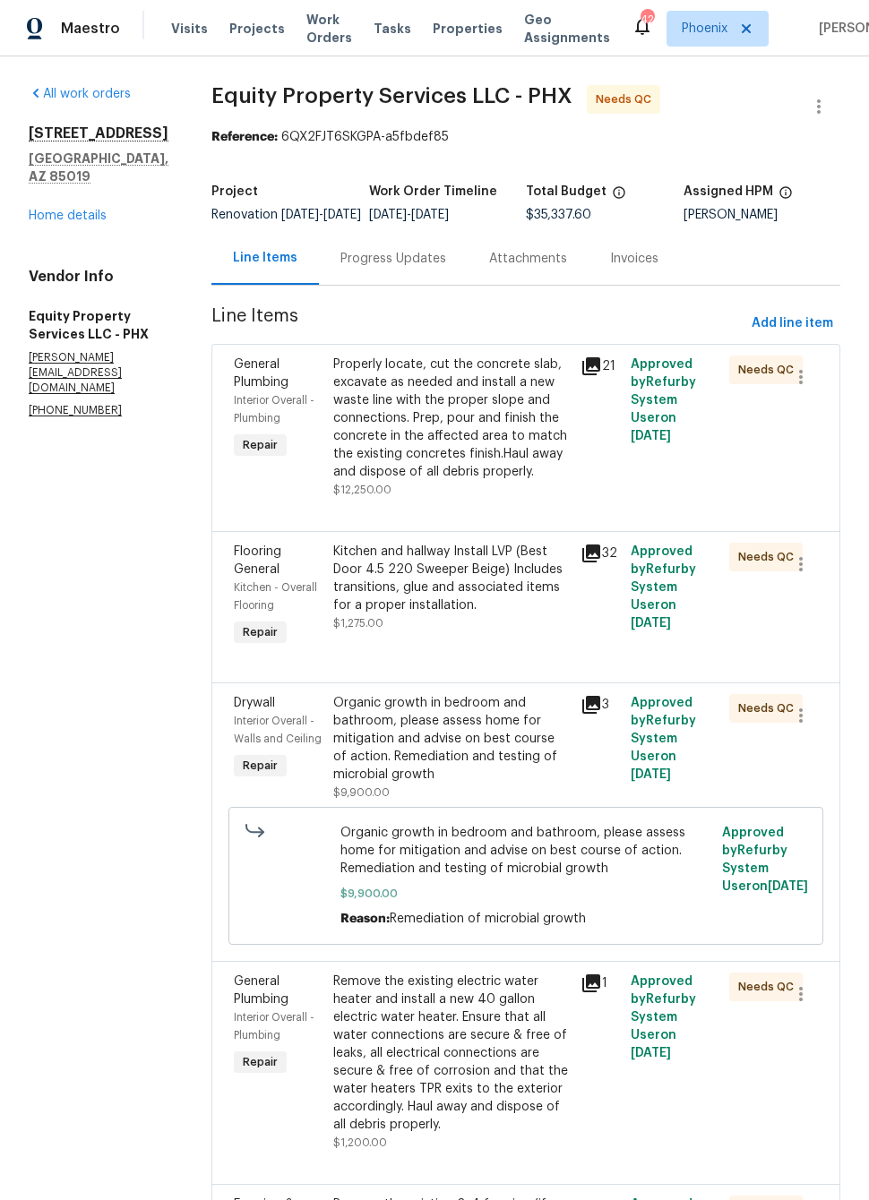
click at [585, 562] on icon at bounding box center [591, 554] width 18 height 18
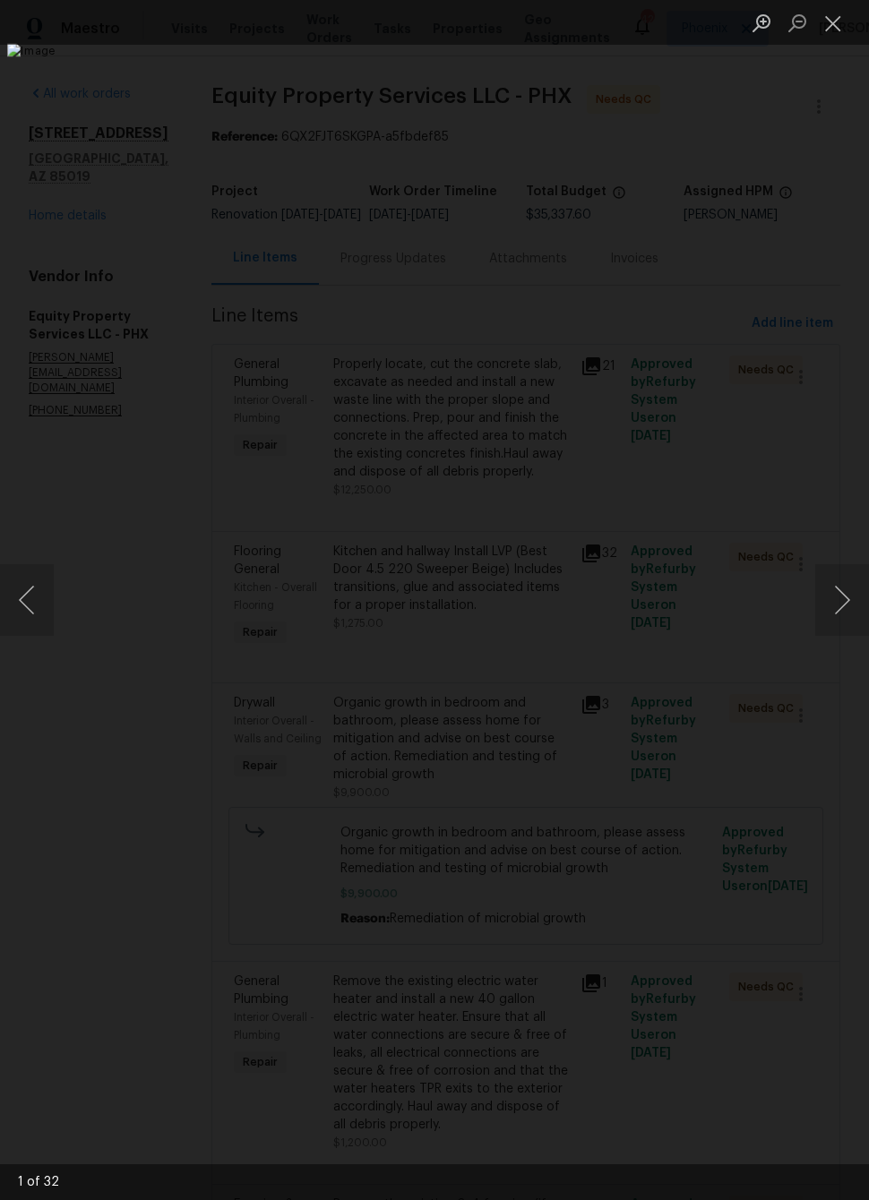
click at [857, 624] on button "Next image" at bounding box center [842, 600] width 54 height 72
click at [856, 614] on button "Next image" at bounding box center [842, 600] width 54 height 72
click at [846, 617] on button "Next image" at bounding box center [842, 600] width 54 height 72
click at [845, 623] on button "Next image" at bounding box center [842, 600] width 54 height 72
click at [846, 602] on button "Next image" at bounding box center [842, 600] width 54 height 72
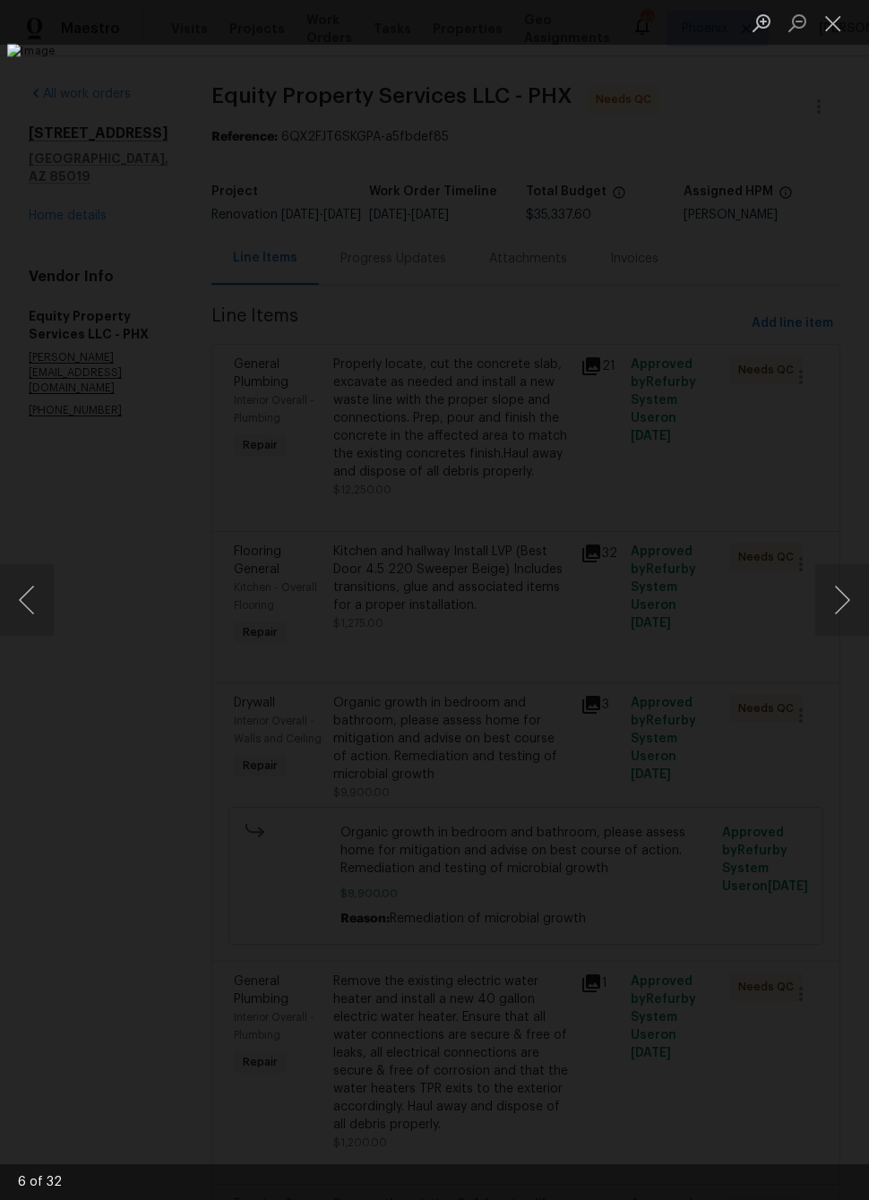
click at [844, 605] on button "Next image" at bounding box center [842, 600] width 54 height 72
click at [829, 631] on button "Next image" at bounding box center [842, 600] width 54 height 72
click at [840, 613] on button "Next image" at bounding box center [842, 600] width 54 height 72
click at [31, 607] on button "Previous image" at bounding box center [27, 600] width 54 height 72
click at [11, 596] on button "Previous image" at bounding box center [27, 600] width 54 height 72
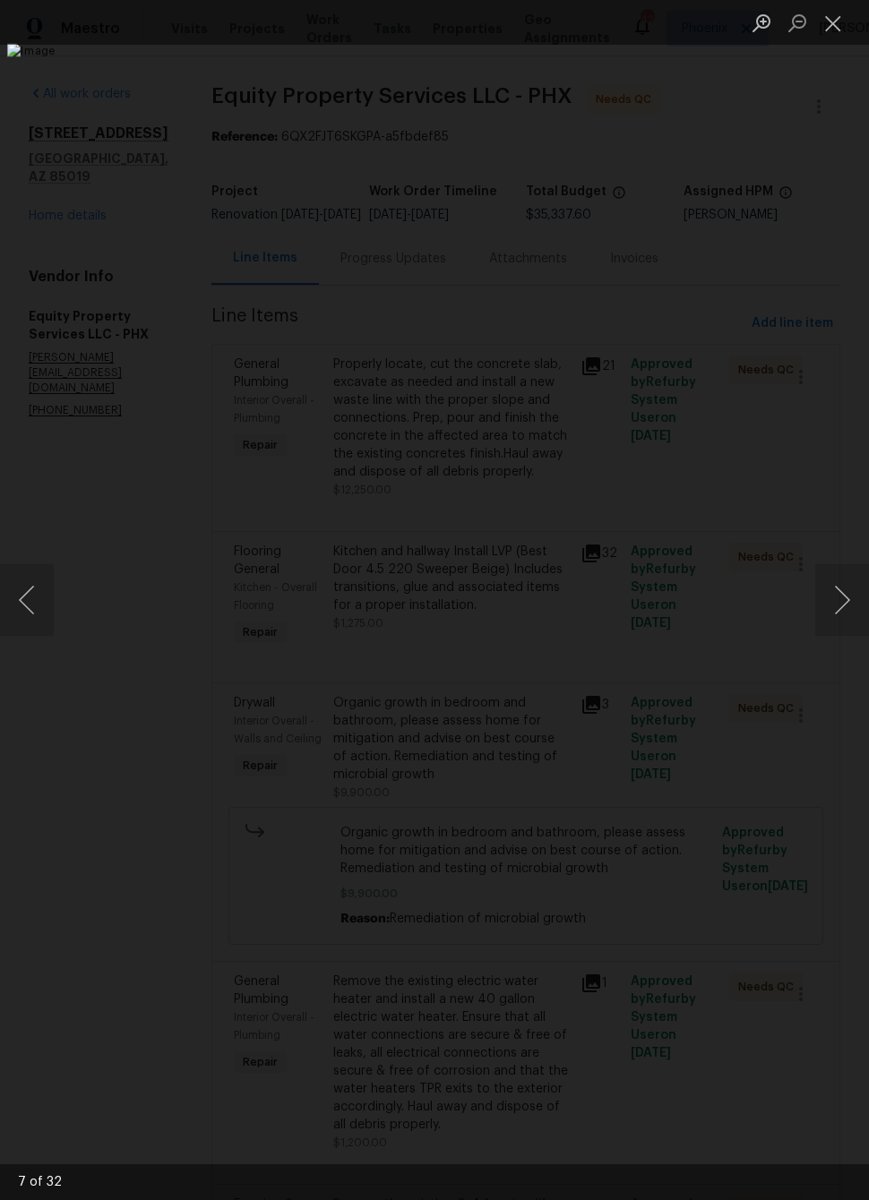
click at [17, 597] on button "Previous image" at bounding box center [27, 600] width 54 height 72
click at [22, 595] on button "Previous image" at bounding box center [27, 600] width 54 height 72
click at [24, 594] on button "Previous image" at bounding box center [27, 600] width 54 height 72
click at [14, 593] on button "Previous image" at bounding box center [27, 600] width 54 height 72
click at [31, 602] on button "Previous image" at bounding box center [27, 600] width 54 height 72
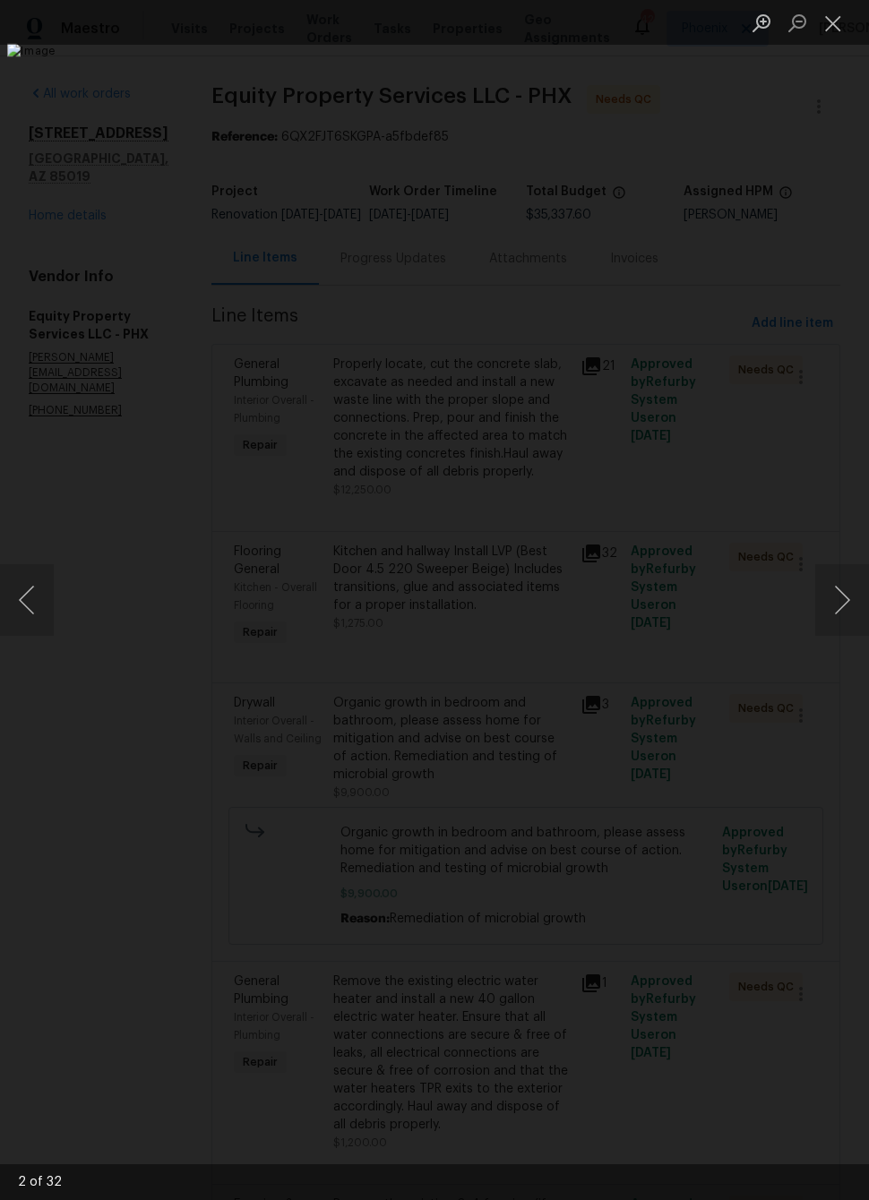
click at [13, 594] on button "Previous image" at bounding box center [27, 600] width 54 height 72
click at [857, 612] on button "Next image" at bounding box center [842, 600] width 54 height 72
click at [10, 588] on button "Previous image" at bounding box center [27, 600] width 54 height 72
click at [863, 614] on button "Next image" at bounding box center [842, 600] width 54 height 72
click at [856, 608] on button "Next image" at bounding box center [842, 600] width 54 height 72
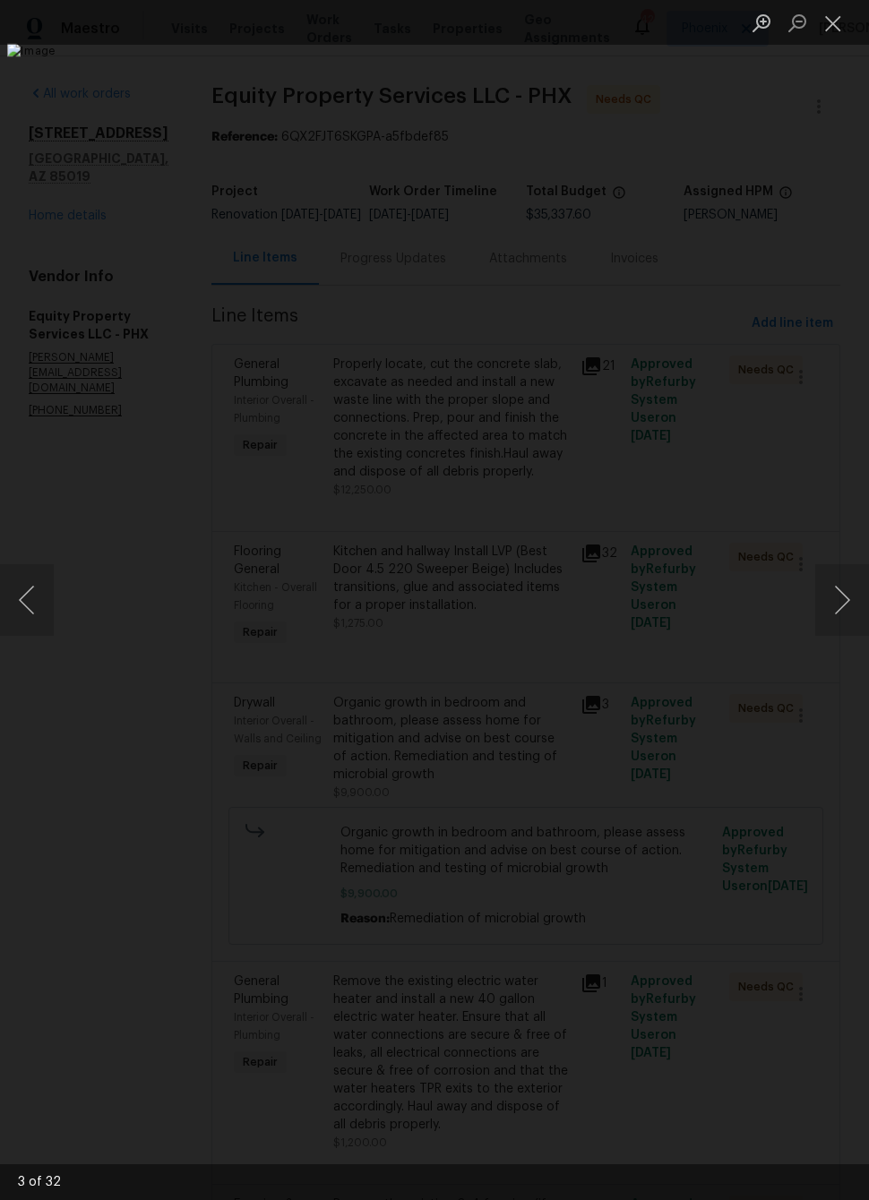
click at [859, 596] on button "Next image" at bounding box center [842, 600] width 54 height 72
click at [834, 611] on button "Next image" at bounding box center [842, 600] width 54 height 72
click at [832, 609] on button "Next image" at bounding box center [842, 600] width 54 height 72
click at [26, 604] on button "Previous image" at bounding box center [27, 600] width 54 height 72
click at [854, 600] on button "Next image" at bounding box center [842, 600] width 54 height 72
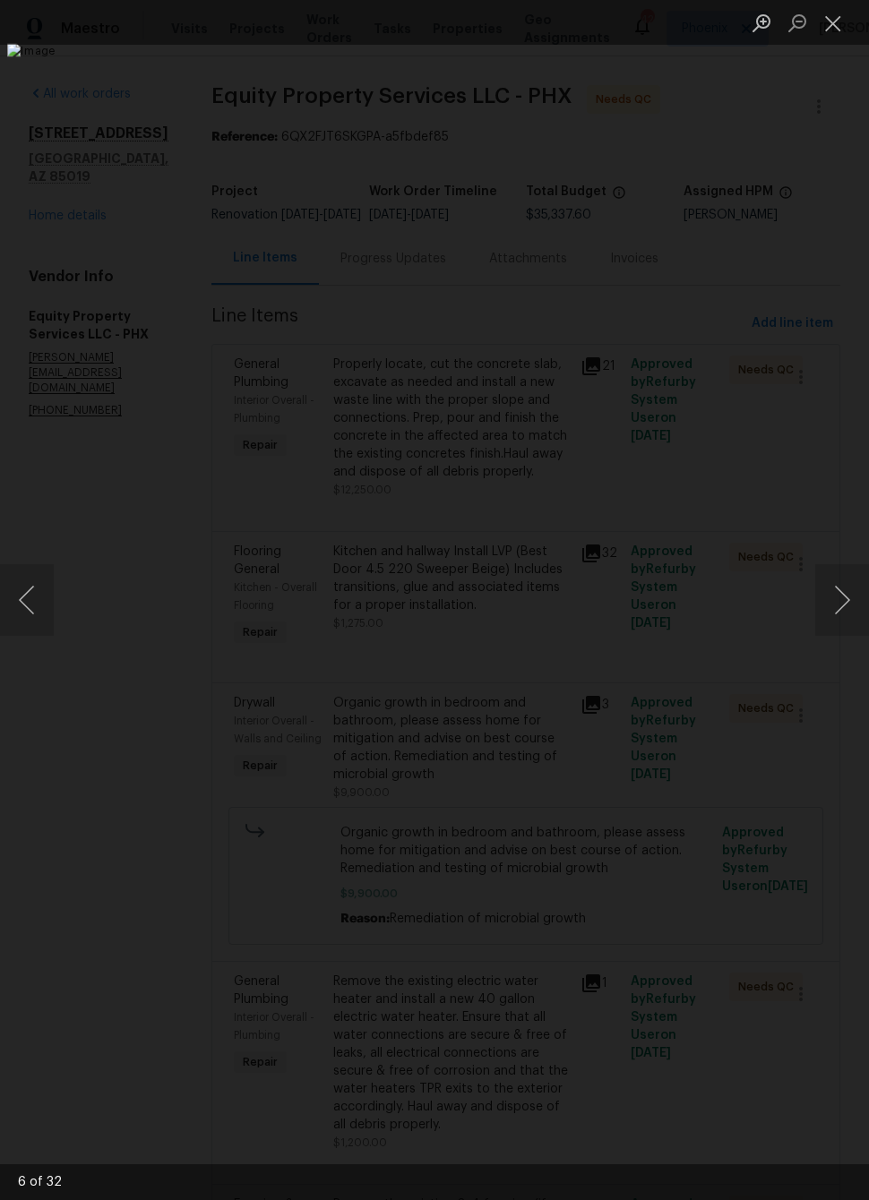
click at [841, 605] on button "Next image" at bounding box center [842, 600] width 54 height 72
click at [845, 603] on button "Next image" at bounding box center [842, 600] width 54 height 72
click at [843, 606] on button "Next image" at bounding box center [842, 600] width 54 height 72
click at [844, 607] on button "Next image" at bounding box center [842, 600] width 54 height 72
click at [33, 597] on button "Previous image" at bounding box center [27, 600] width 54 height 72
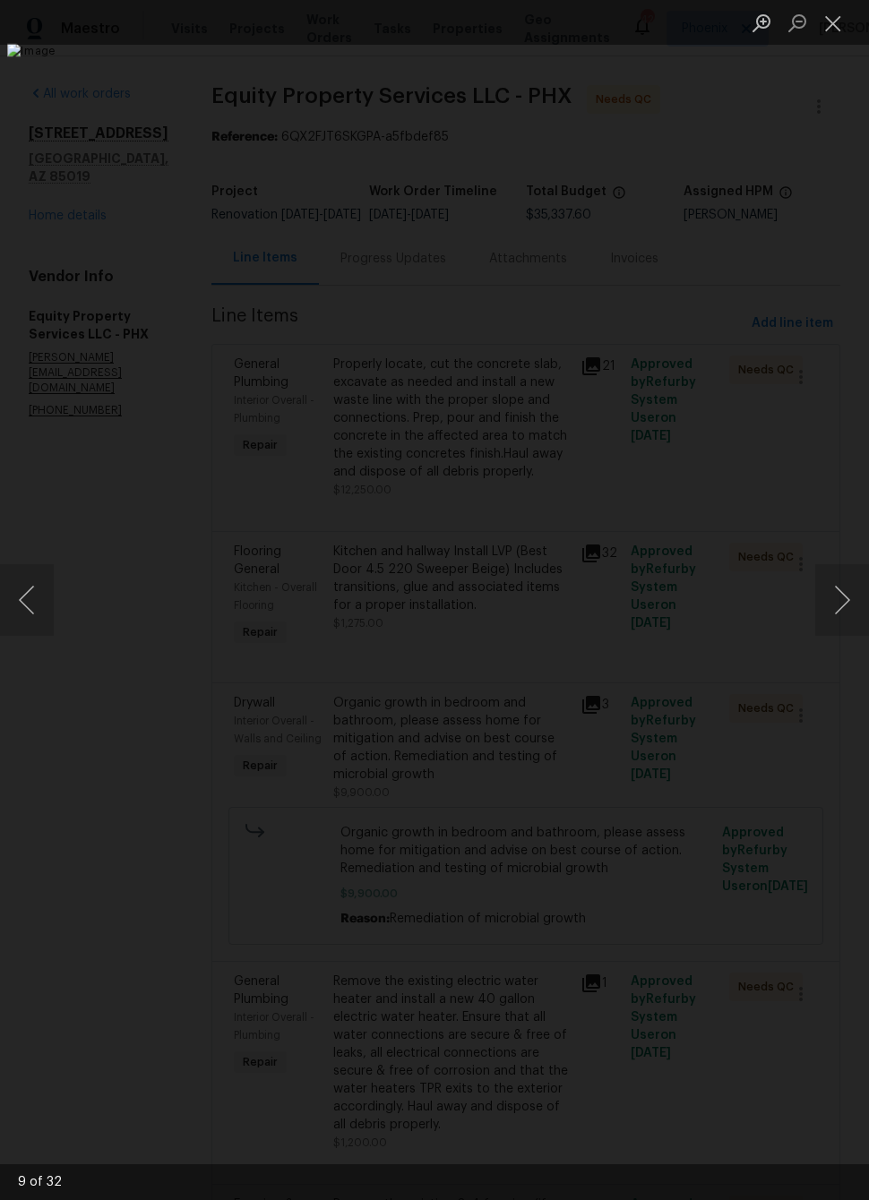
click at [848, 605] on button "Next image" at bounding box center [842, 600] width 54 height 72
click at [36, 609] on button "Previous image" at bounding box center [27, 600] width 54 height 72
click at [855, 609] on button "Next image" at bounding box center [842, 600] width 54 height 72
click at [35, 610] on button "Previous image" at bounding box center [27, 600] width 54 height 72
click at [847, 609] on button "Next image" at bounding box center [842, 600] width 54 height 72
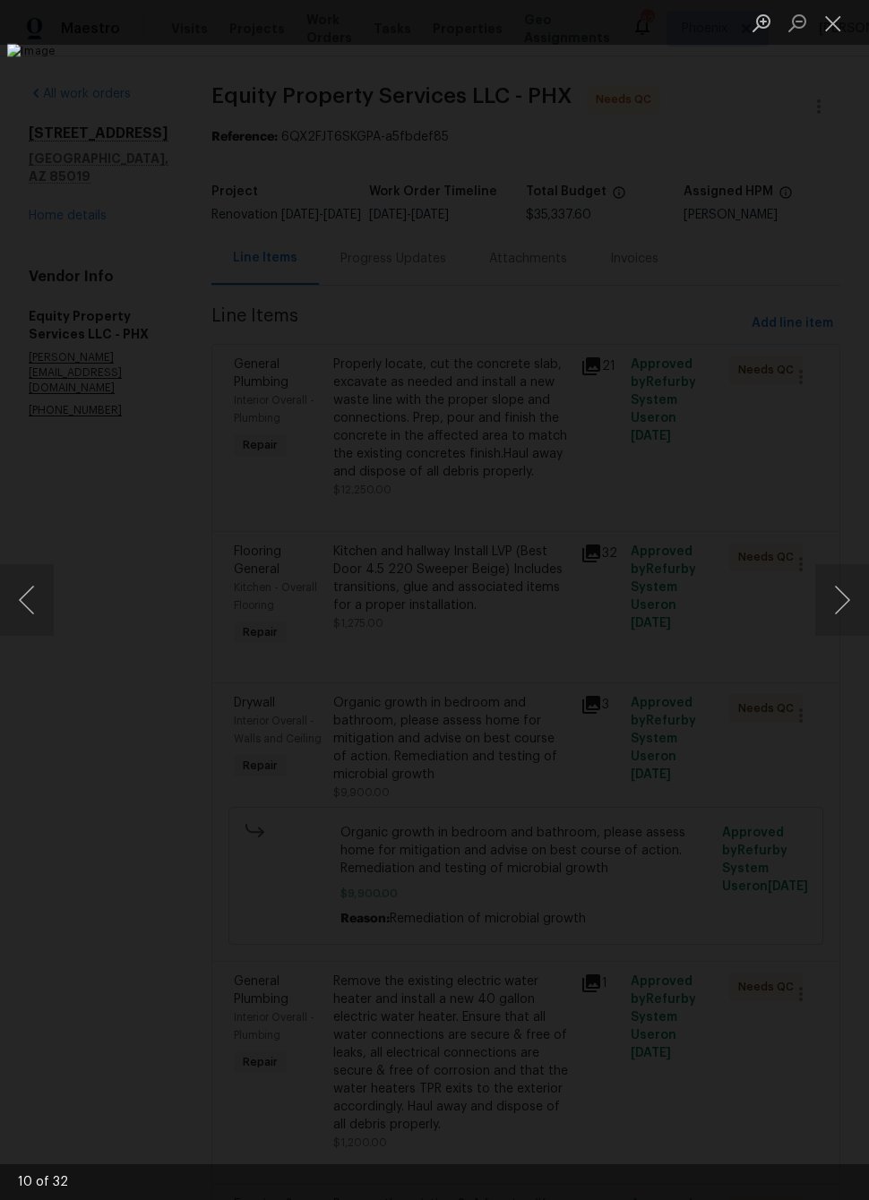
click at [843, 615] on button "Next image" at bounding box center [842, 600] width 54 height 72
click at [853, 605] on button "Next image" at bounding box center [842, 600] width 54 height 72
click at [837, 609] on button "Next image" at bounding box center [842, 600] width 54 height 72
click at [838, 607] on button "Next image" at bounding box center [842, 600] width 54 height 72
click at [818, 621] on button "Next image" at bounding box center [842, 600] width 54 height 72
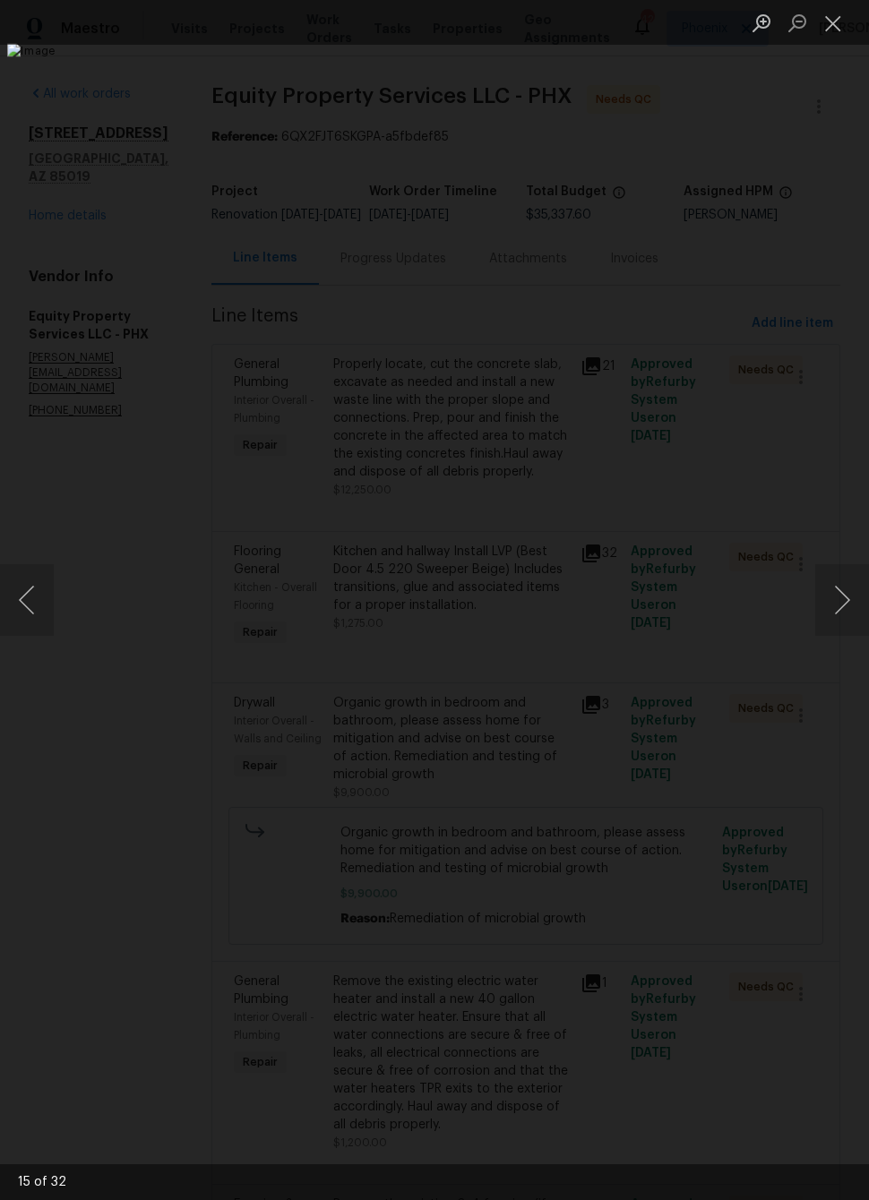
click at [831, 607] on button "Next image" at bounding box center [842, 600] width 54 height 72
click at [840, 614] on button "Next image" at bounding box center [842, 600] width 54 height 72
click at [857, 615] on button "Next image" at bounding box center [842, 600] width 54 height 72
click at [856, 600] on button "Next image" at bounding box center [842, 600] width 54 height 72
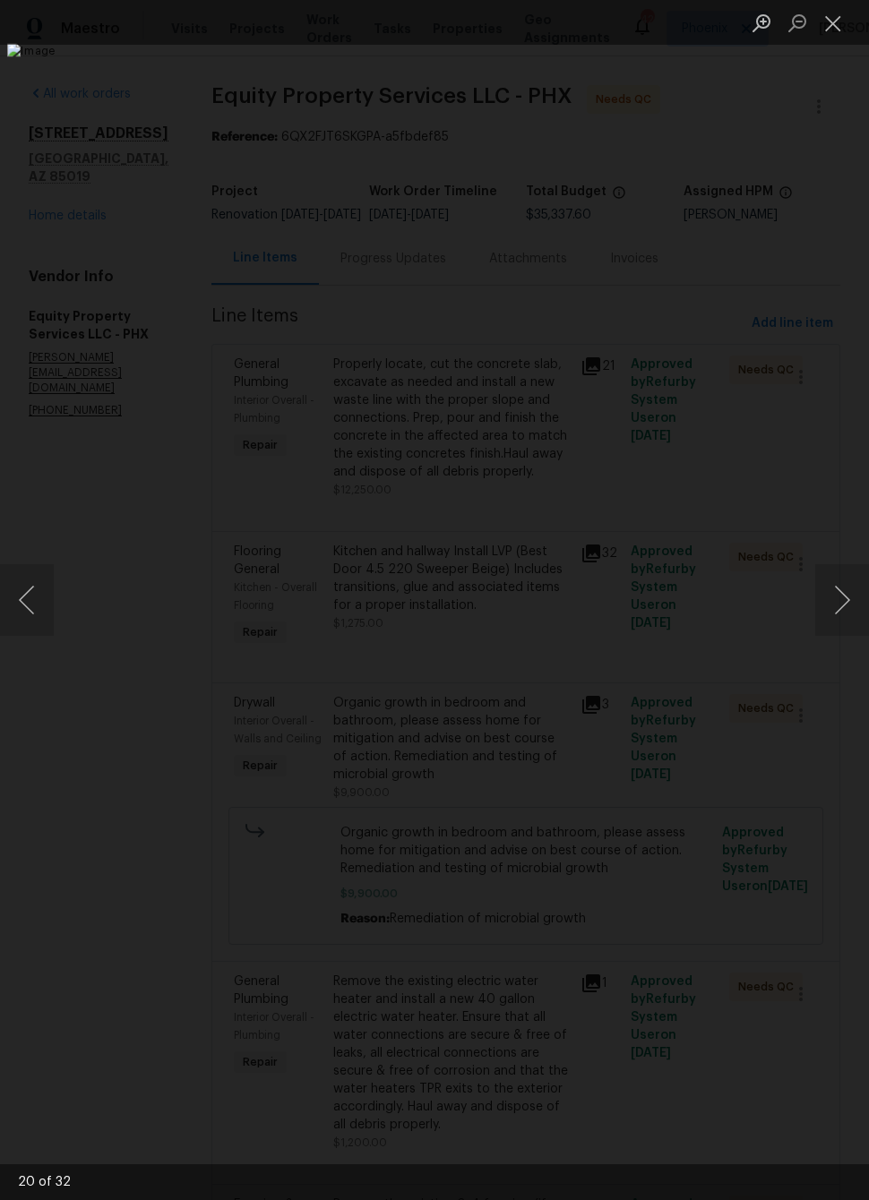
click at [843, 601] on button "Next image" at bounding box center [842, 600] width 54 height 72
click at [844, 603] on button "Next image" at bounding box center [842, 600] width 54 height 72
click at [845, 605] on button "Next image" at bounding box center [842, 600] width 54 height 72
click at [854, 603] on button "Next image" at bounding box center [842, 600] width 54 height 72
click at [843, 606] on button "Next image" at bounding box center [842, 600] width 54 height 72
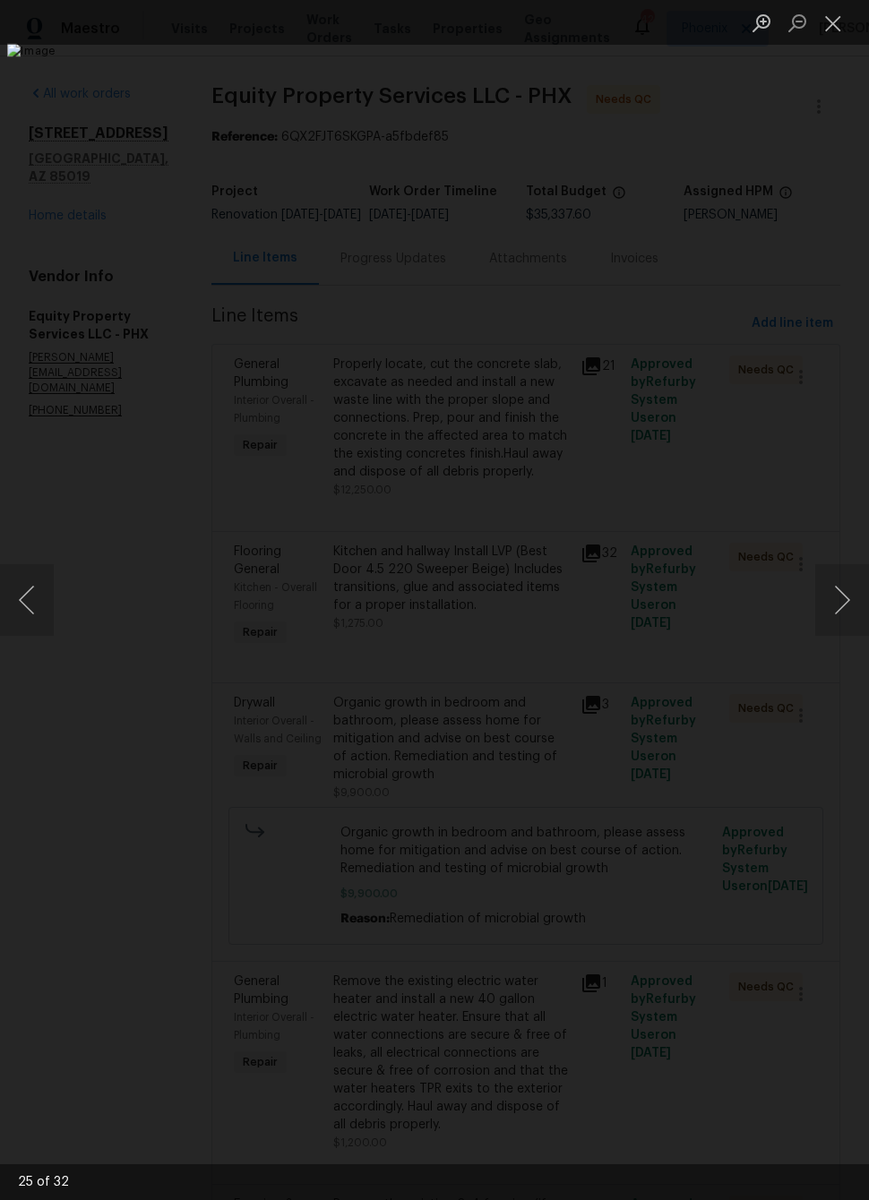
click at [845, 603] on button "Next image" at bounding box center [842, 600] width 54 height 72
click at [838, 603] on button "Next image" at bounding box center [842, 600] width 54 height 72
click at [844, 597] on button "Next image" at bounding box center [842, 600] width 54 height 72
click at [838, 603] on button "Next image" at bounding box center [842, 600] width 54 height 72
click at [841, 597] on button "Next image" at bounding box center [842, 600] width 54 height 72
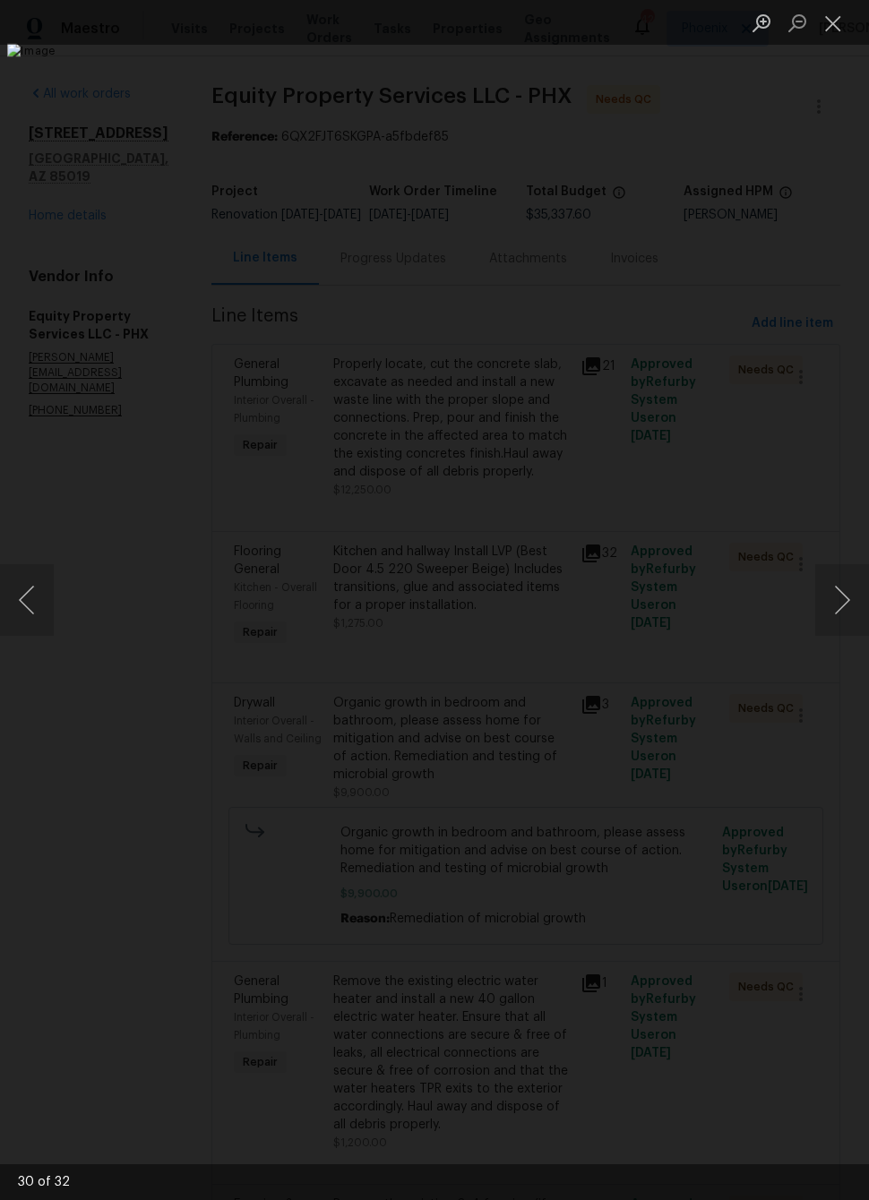
click at [845, 600] on button "Next image" at bounding box center [842, 600] width 54 height 72
click at [848, 615] on button "Next image" at bounding box center [842, 600] width 54 height 72
click at [853, 604] on button "Next image" at bounding box center [842, 600] width 54 height 72
click at [840, 609] on button "Next image" at bounding box center [842, 600] width 54 height 72
click at [833, 613] on button "Next image" at bounding box center [842, 600] width 54 height 72
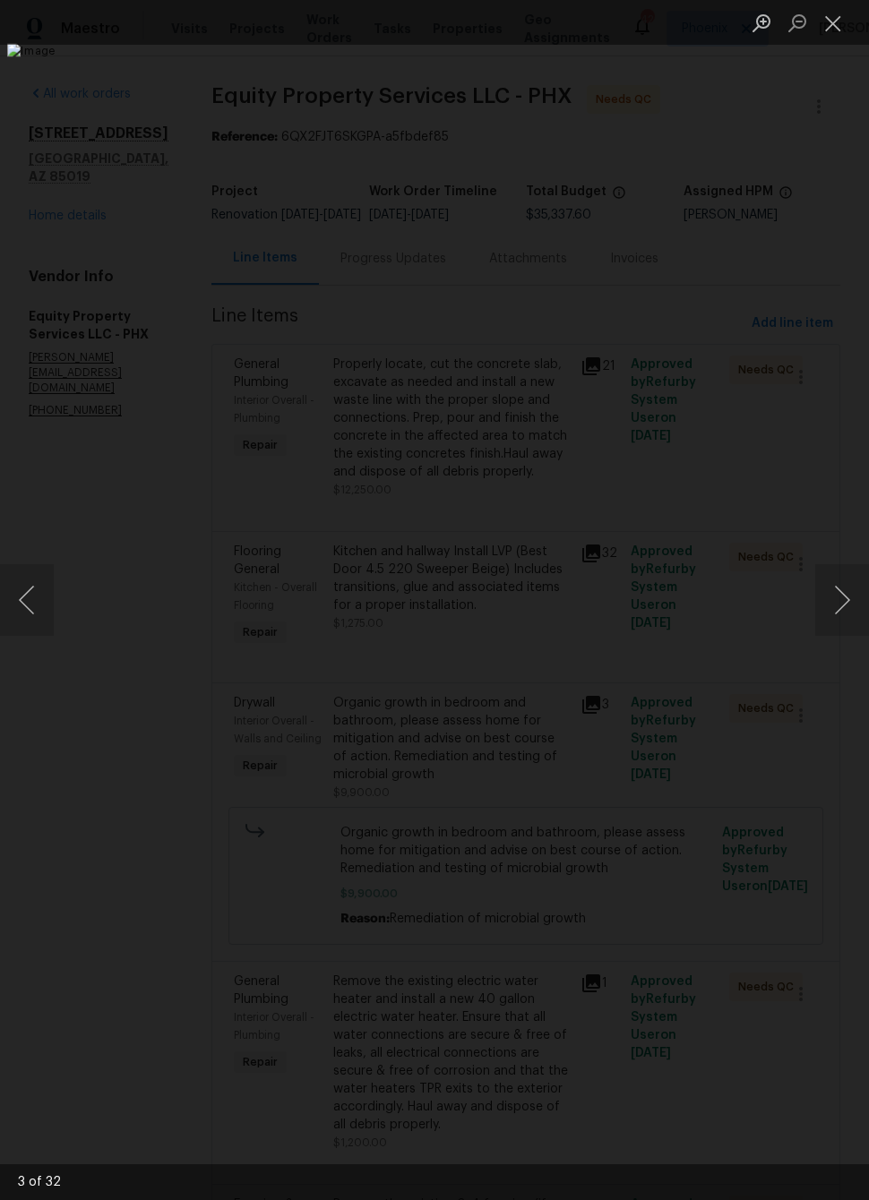
click at [833, 609] on button "Next image" at bounding box center [842, 600] width 54 height 72
click at [831, 605] on button "Next image" at bounding box center [842, 600] width 54 height 72
click at [25, 596] on button "Previous image" at bounding box center [27, 600] width 54 height 72
click at [849, 599] on button "Next image" at bounding box center [842, 600] width 54 height 72
click at [842, 609] on button "Next image" at bounding box center [842, 600] width 54 height 72
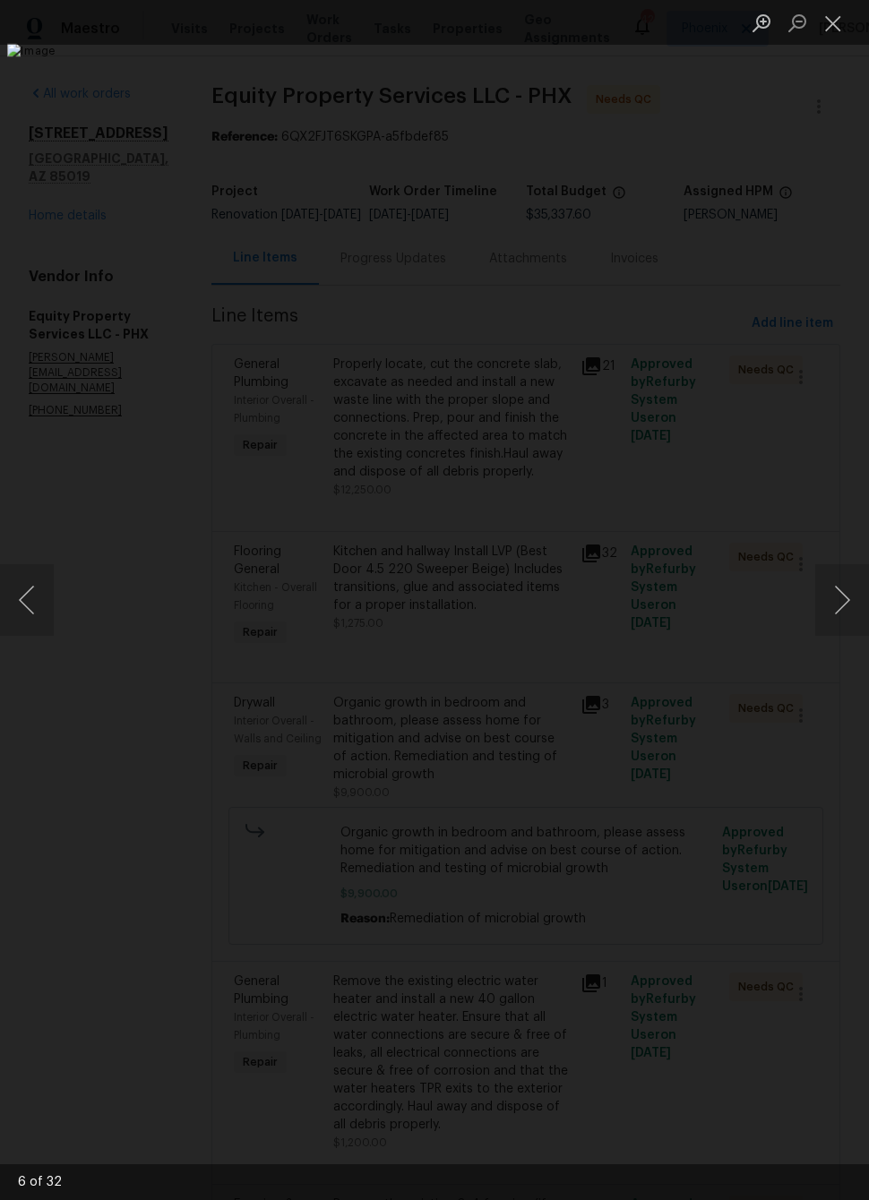
click at [839, 30] on button "Close lightbox" at bounding box center [833, 22] width 36 height 31
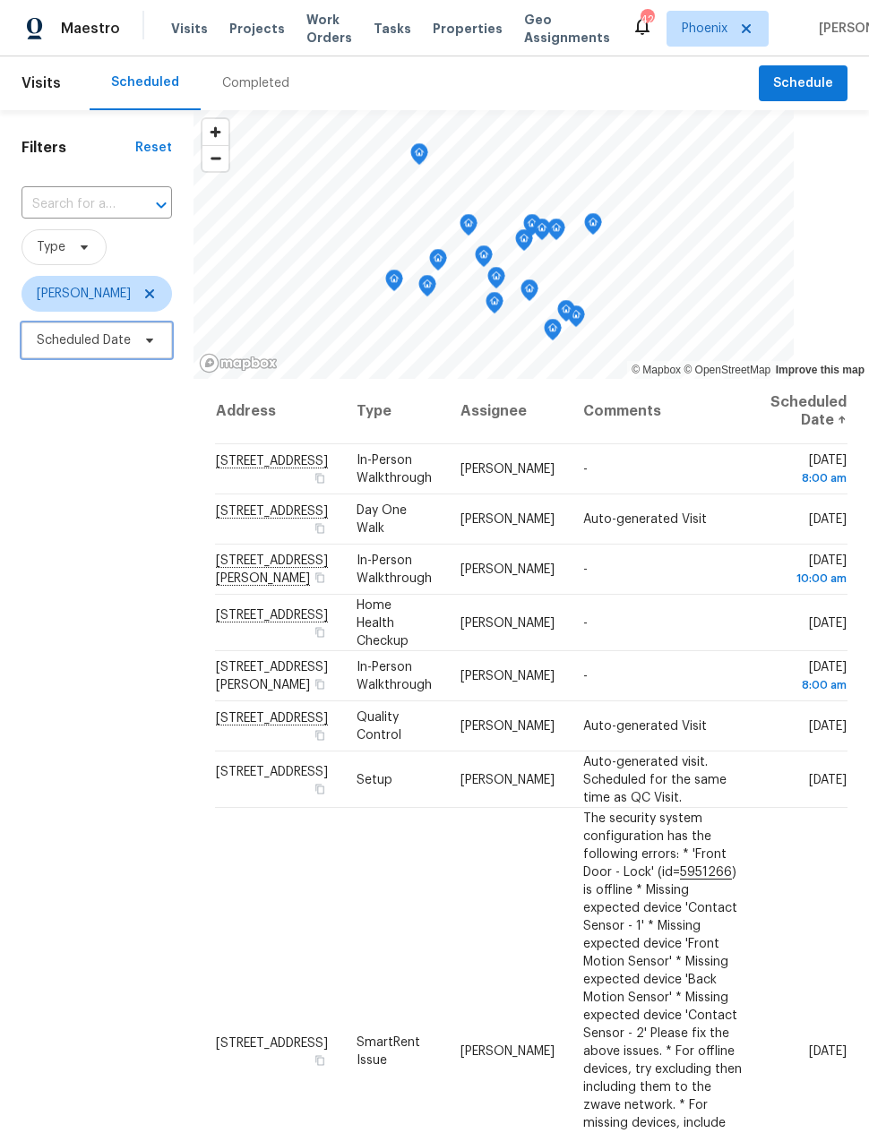
click at [80, 346] on span "Scheduled Date" at bounding box center [84, 340] width 94 height 18
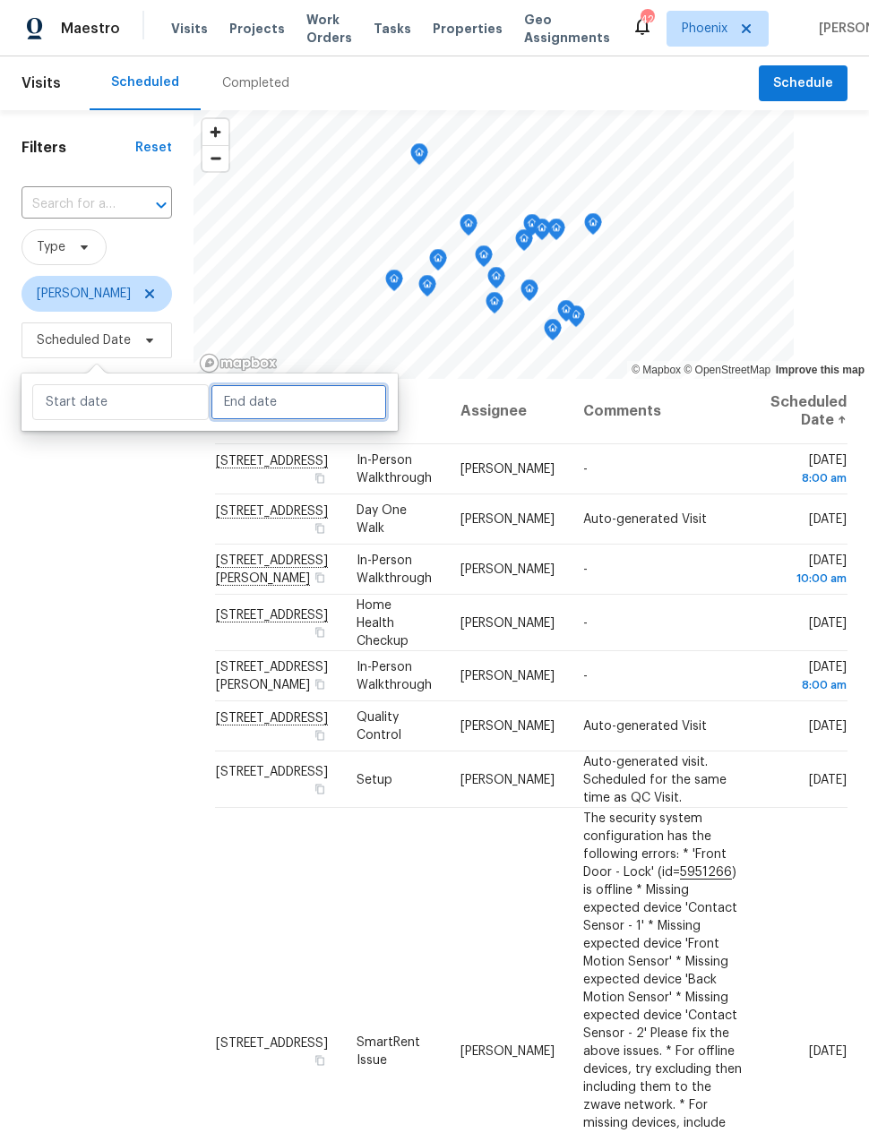
click at [236, 408] on input "text" at bounding box center [298, 402] width 176 height 36
select select "8"
select select "2025"
select select "9"
select select "2025"
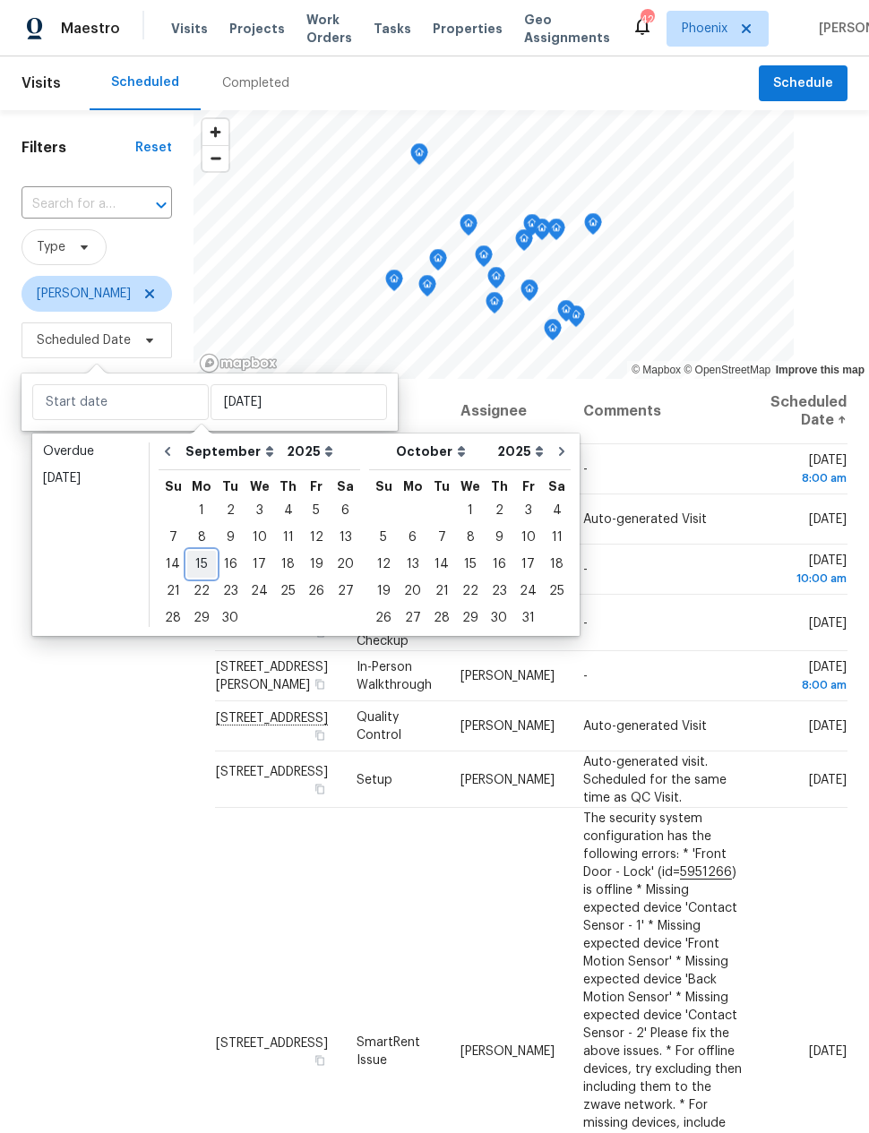
click at [199, 568] on div "15" at bounding box center [201, 564] width 29 height 25
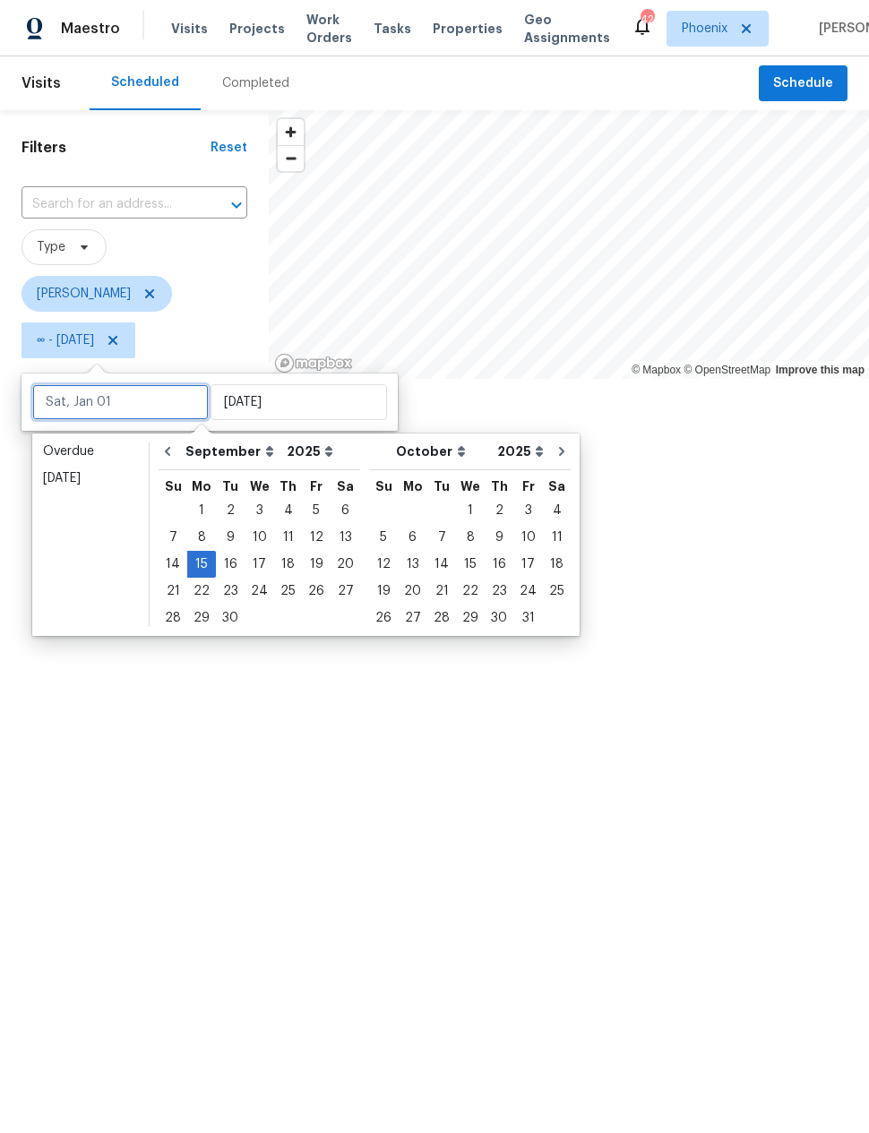
type input "Mon, Sep 15"
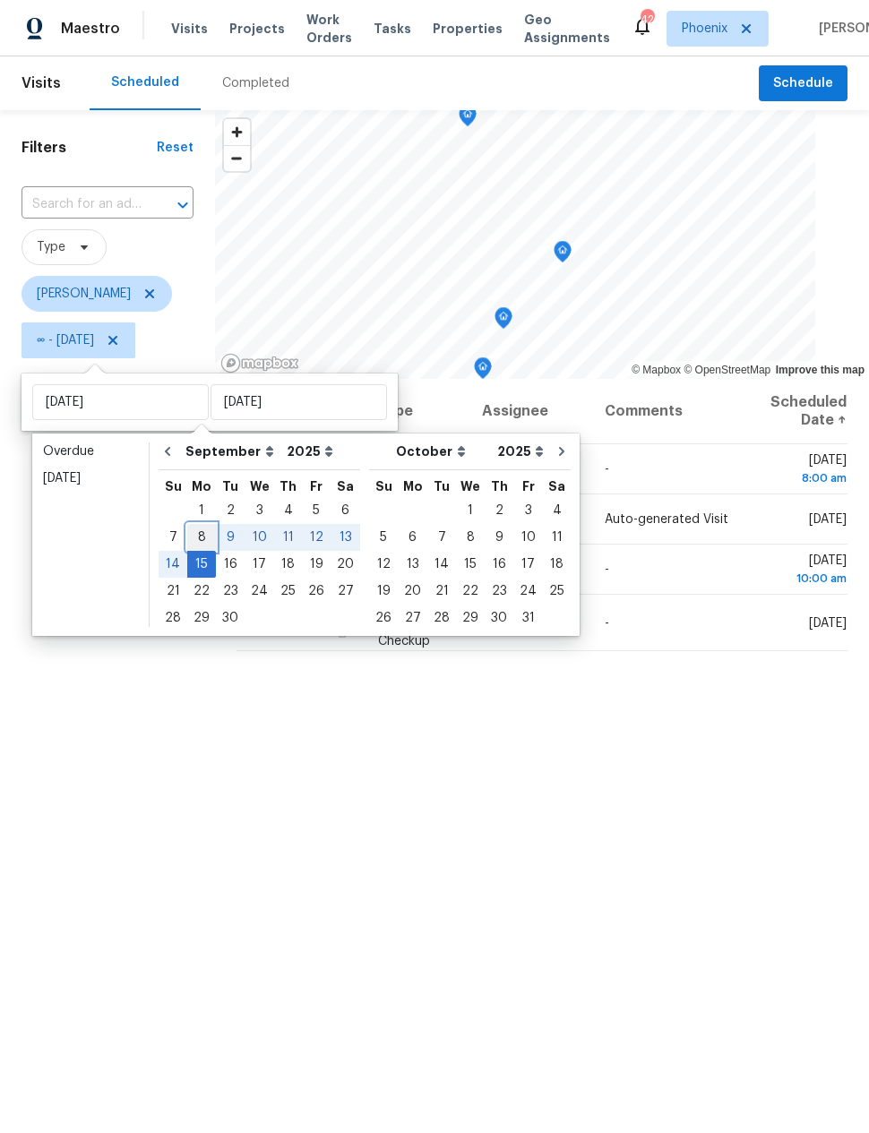
click at [200, 538] on div "8" at bounding box center [201, 537] width 29 height 25
type input "Mon, Sep 08"
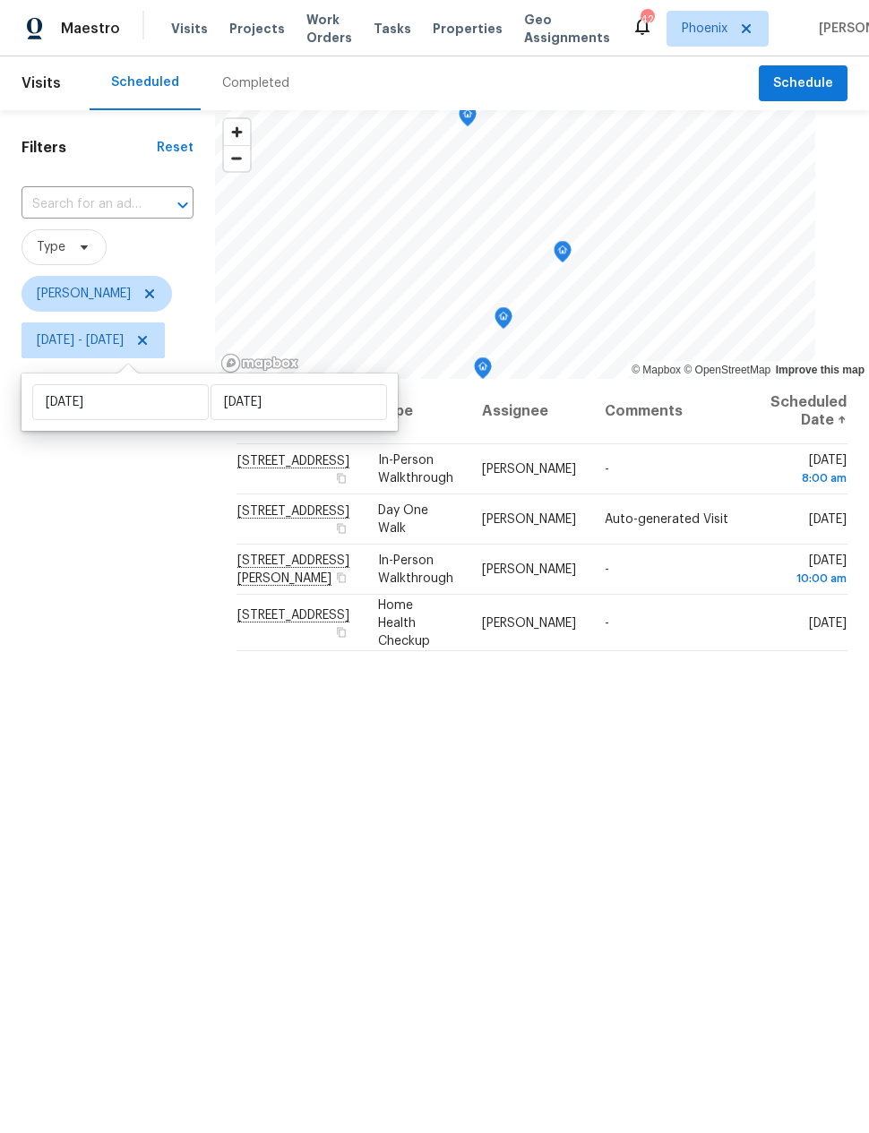
click at [139, 669] on div "Filters Reset ​ Type Nick Pulliam Mon, Sep 08 - Mon, Sep 15" at bounding box center [107, 697] width 215 height 1175
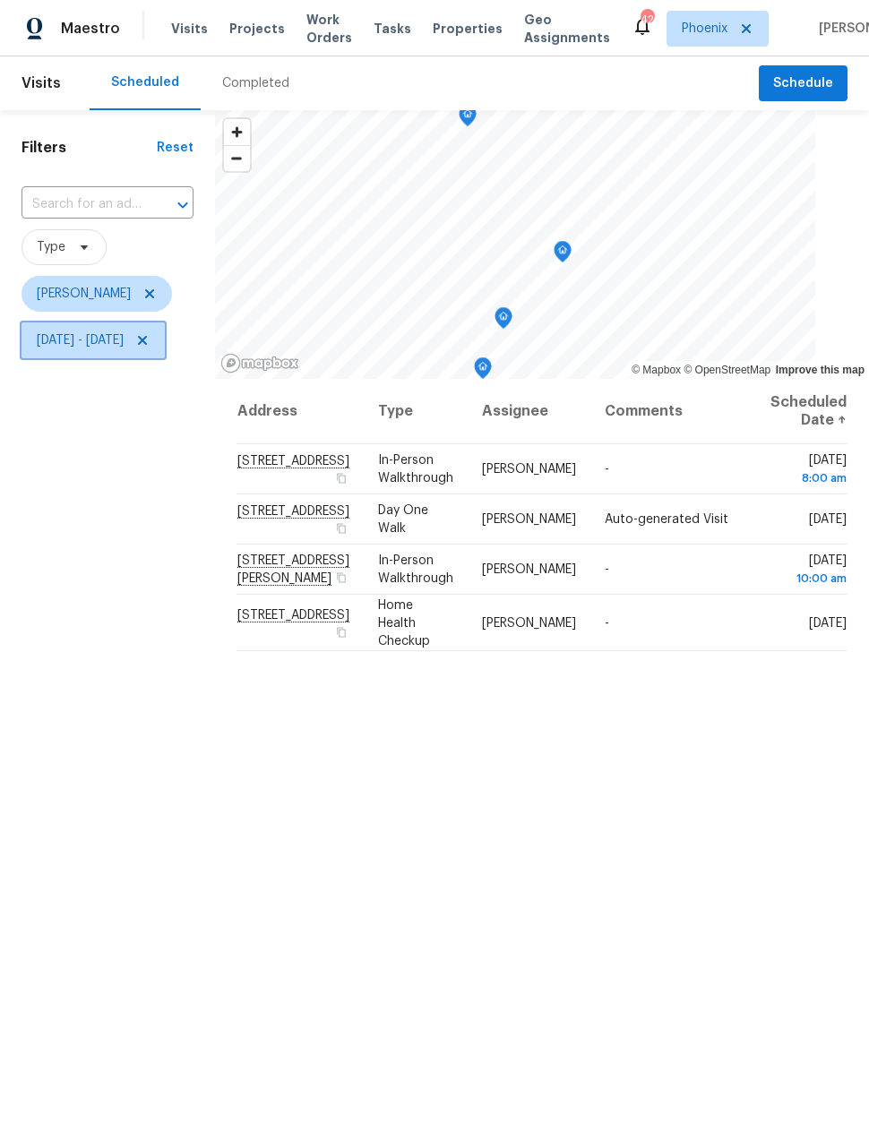
click at [93, 348] on span "Mon, Sep 08 - Mon, Sep 15" at bounding box center [80, 340] width 87 height 18
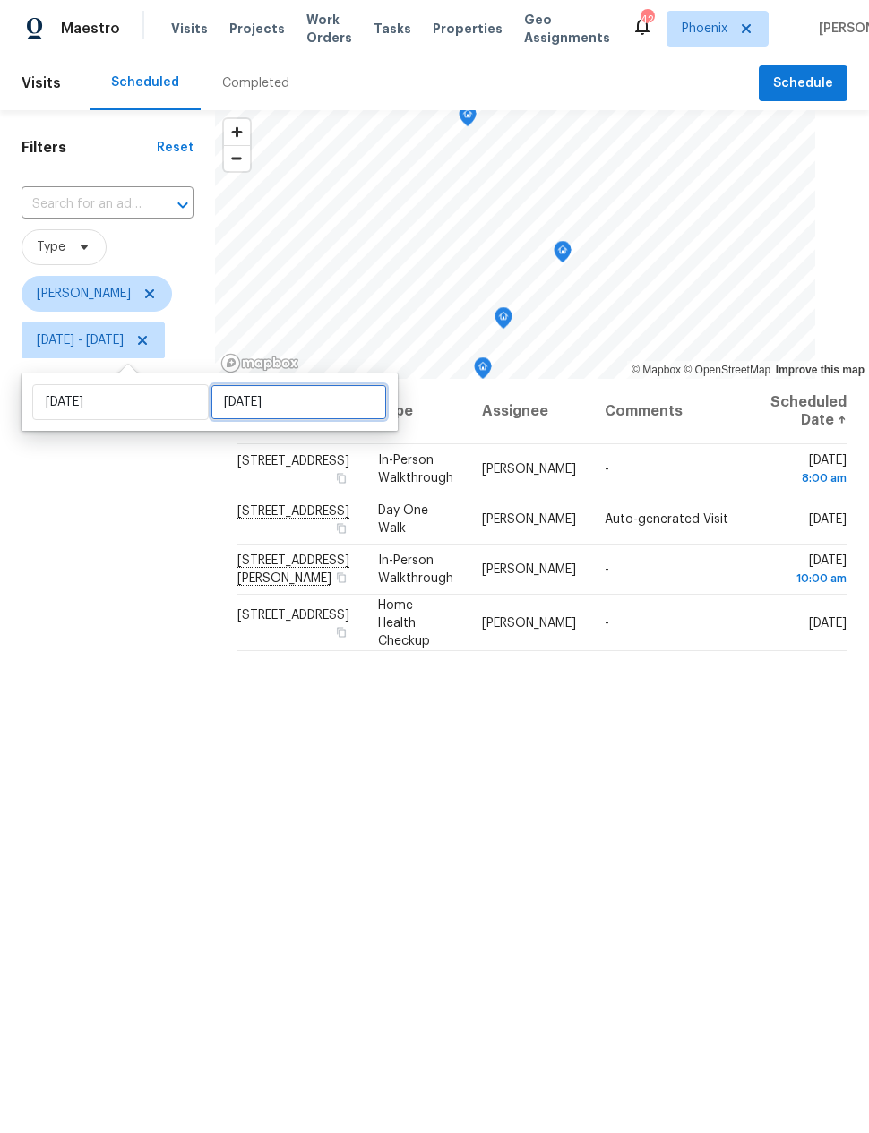
click at [235, 401] on input "Mon, Sep 15" at bounding box center [298, 402] width 176 height 36
select select "8"
select select "2025"
select select "9"
select select "2025"
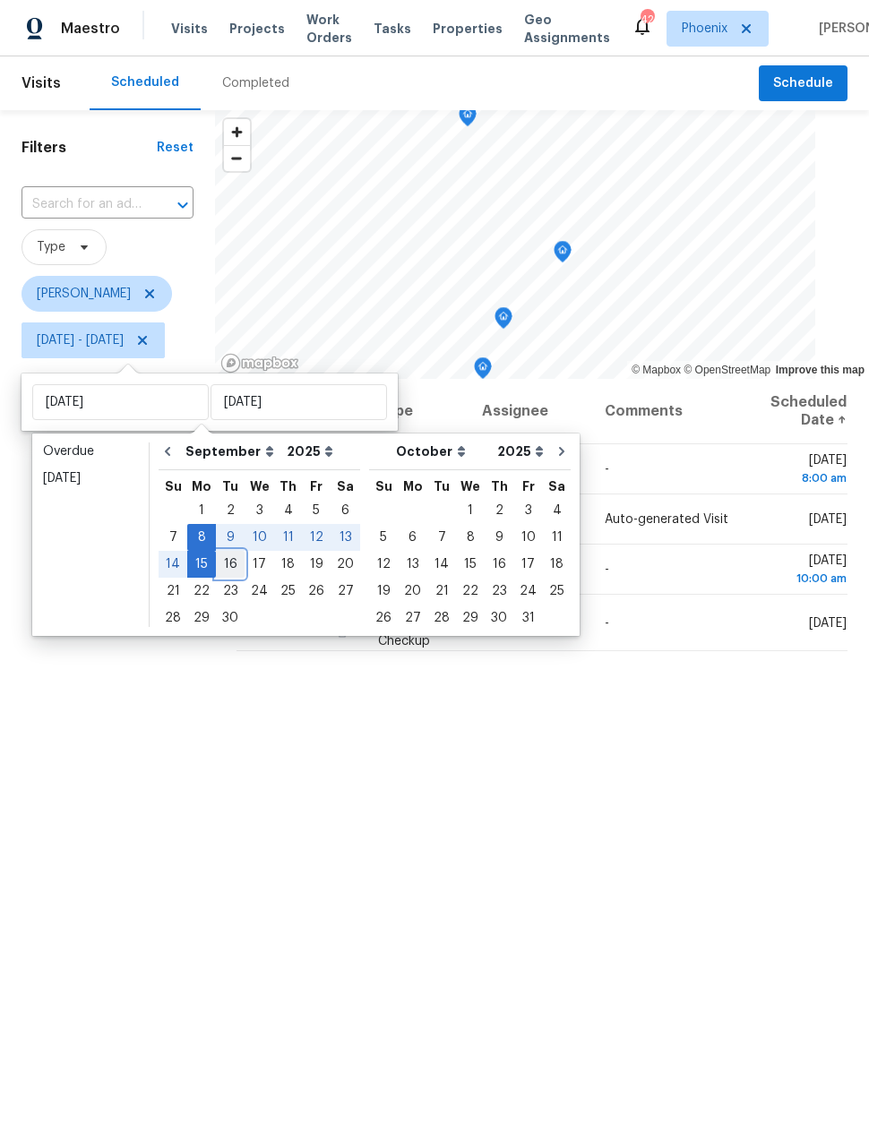
click at [222, 568] on div "16" at bounding box center [230, 564] width 29 height 25
type input "Tue, Sep 16"
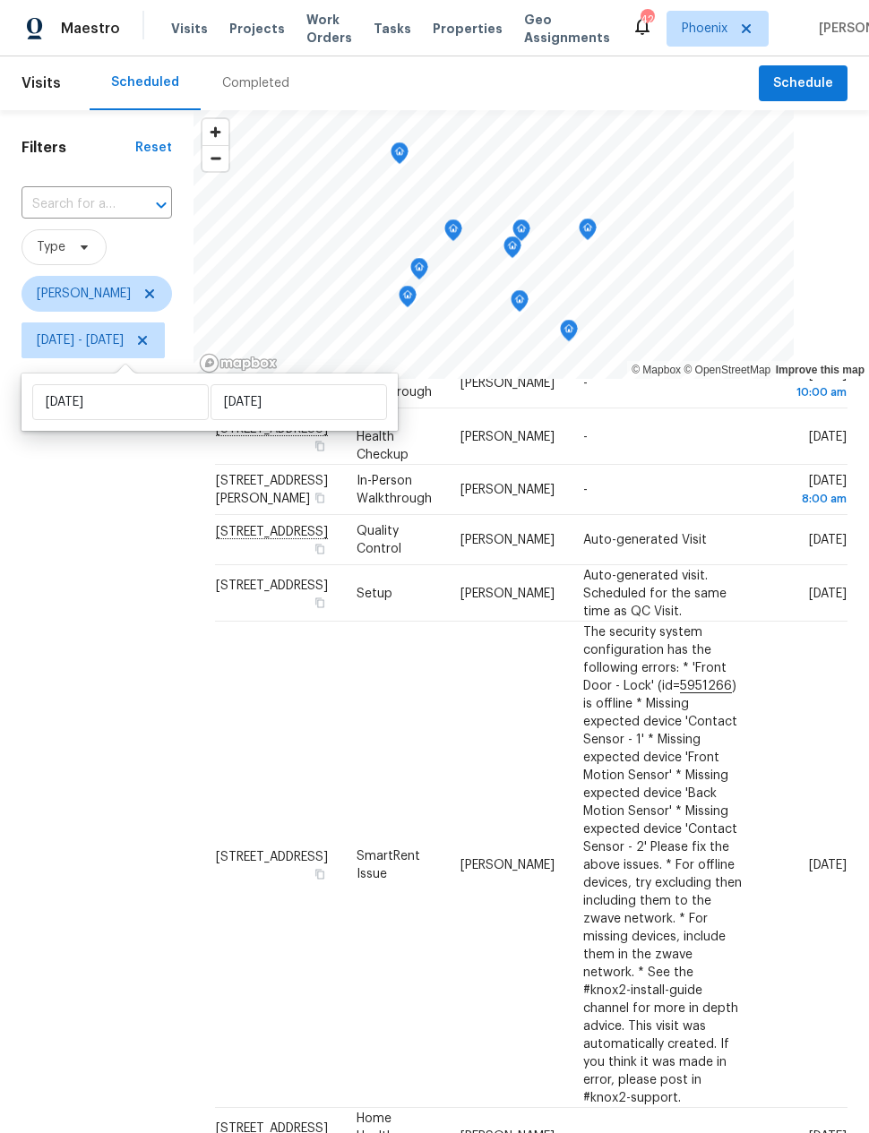
click at [166, 575] on div "Filters Reset ​ Type Nick Pulliam Mon, Sep 08 - Tue, Sep 16" at bounding box center [96, 697] width 193 height 1175
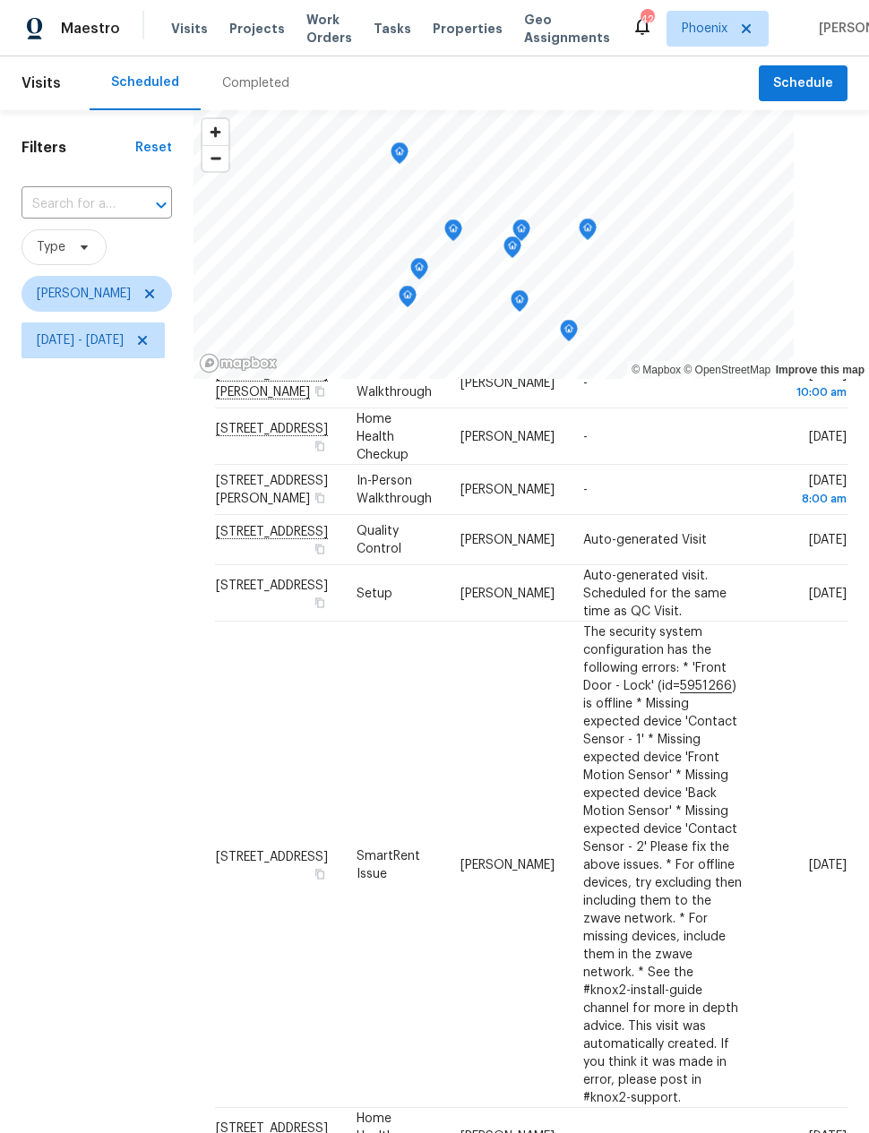
scroll to position [236, 0]
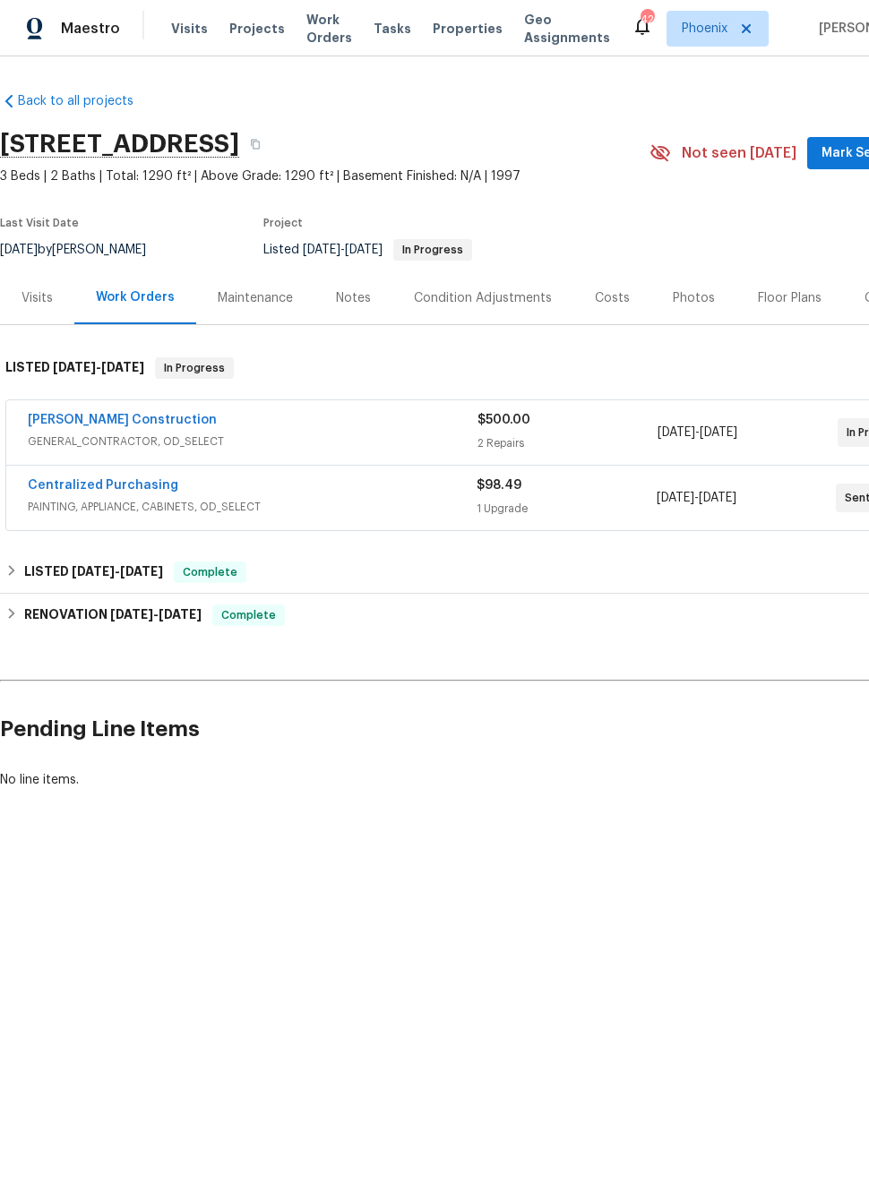
click at [74, 424] on link "[PERSON_NAME] Construction" at bounding box center [122, 420] width 189 height 13
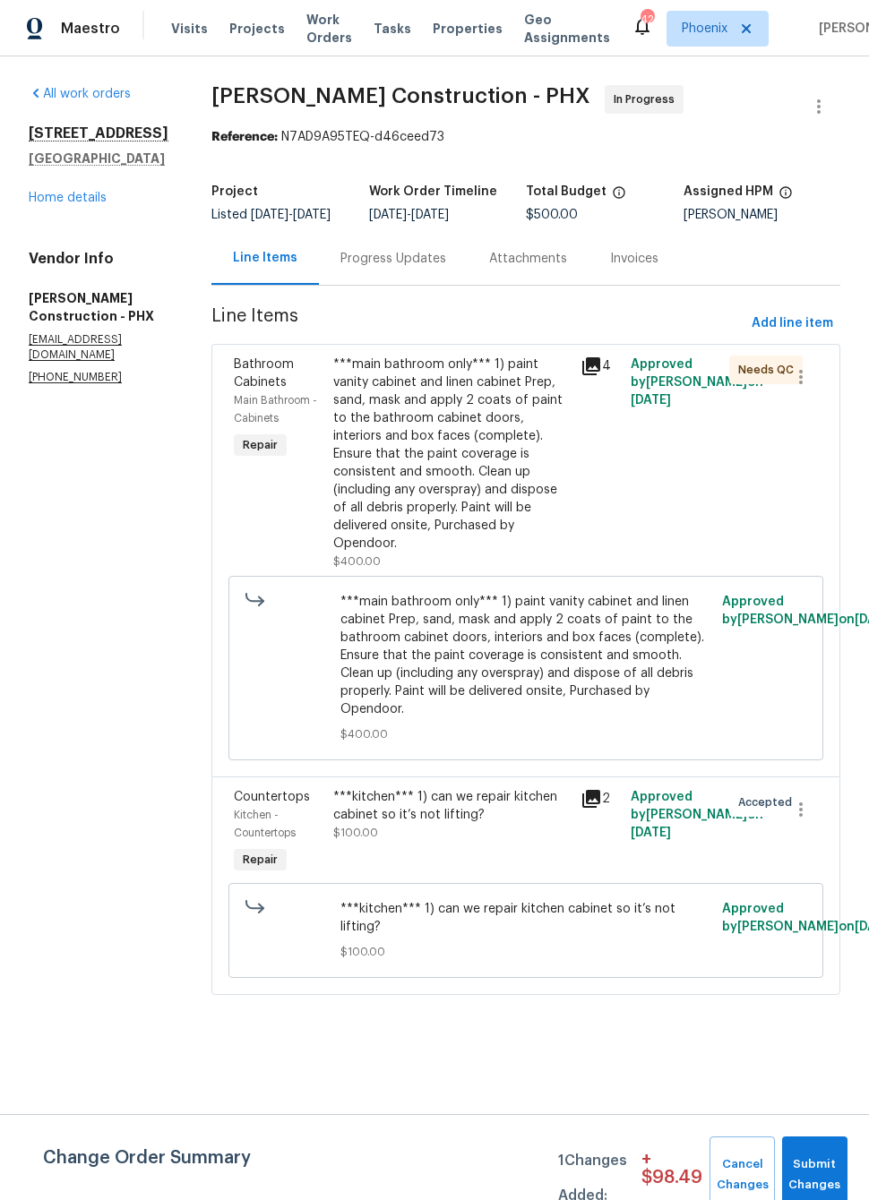
click at [596, 790] on icon at bounding box center [591, 799] width 18 height 18
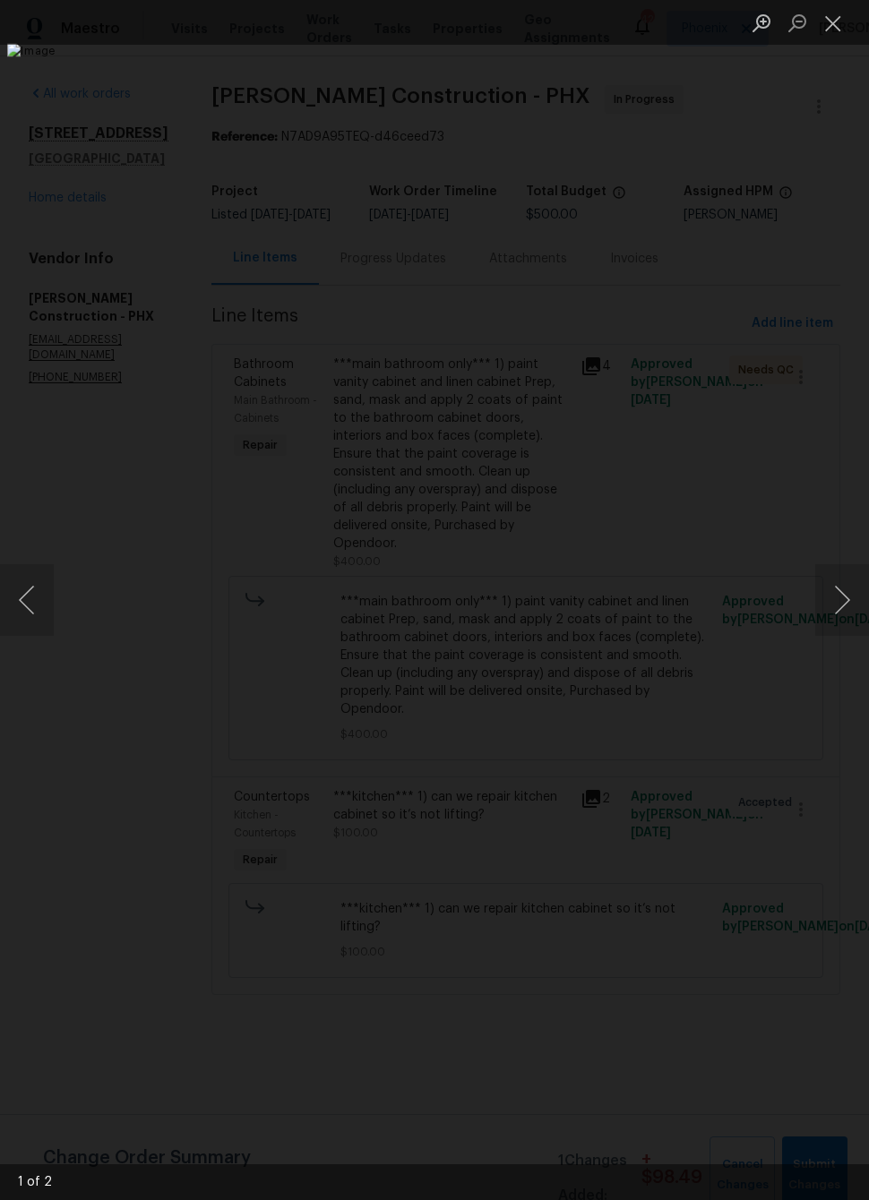
click at [849, 37] on button "Close lightbox" at bounding box center [833, 22] width 36 height 31
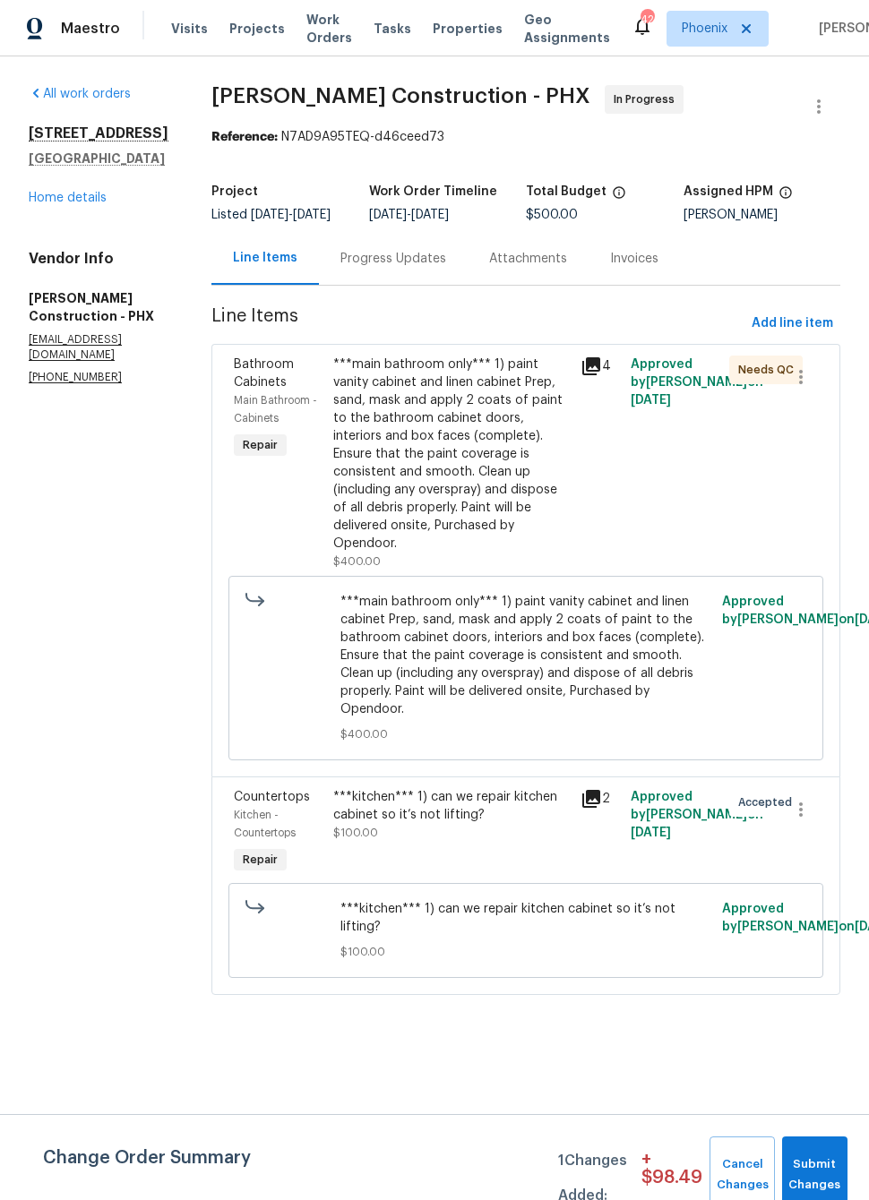
click at [395, 282] on div "Progress Updates" at bounding box center [393, 258] width 149 height 53
